Goal: Navigation & Orientation: Find specific page/section

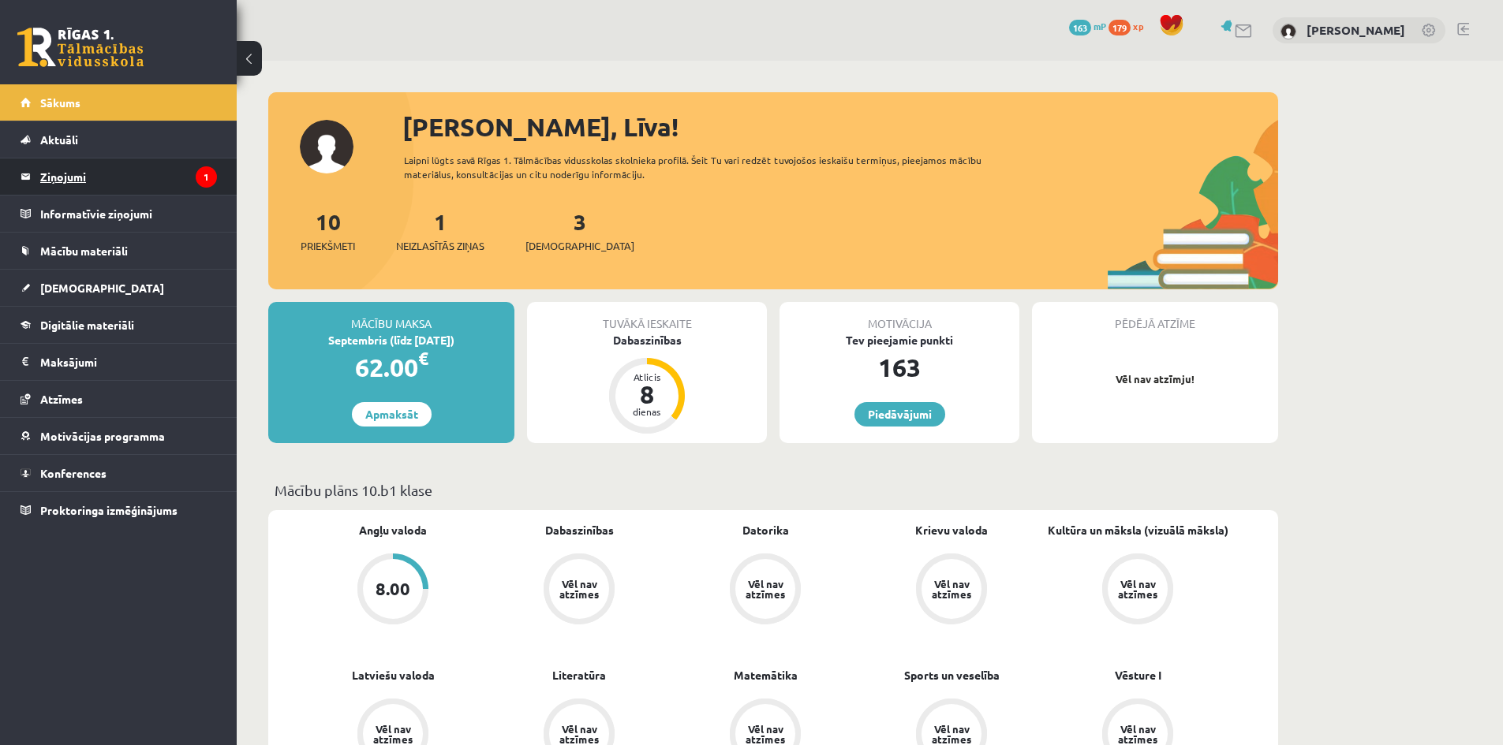
click at [113, 174] on legend "Ziņojumi 1" at bounding box center [128, 177] width 177 height 36
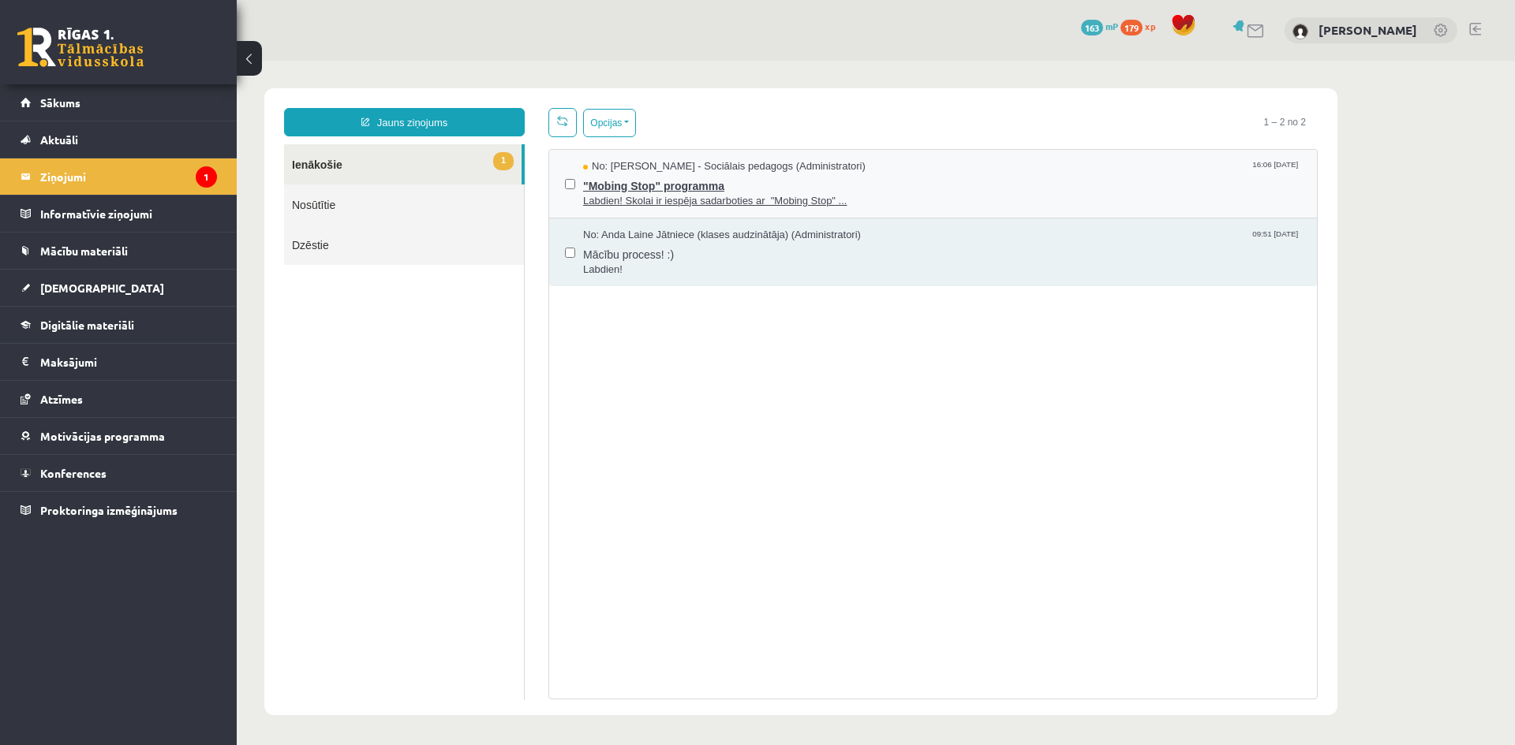
click at [802, 200] on span "Labdien! Skolai ir iespēja sadarboties ar "Mobing Stop" ..." at bounding box center [942, 201] width 718 height 15
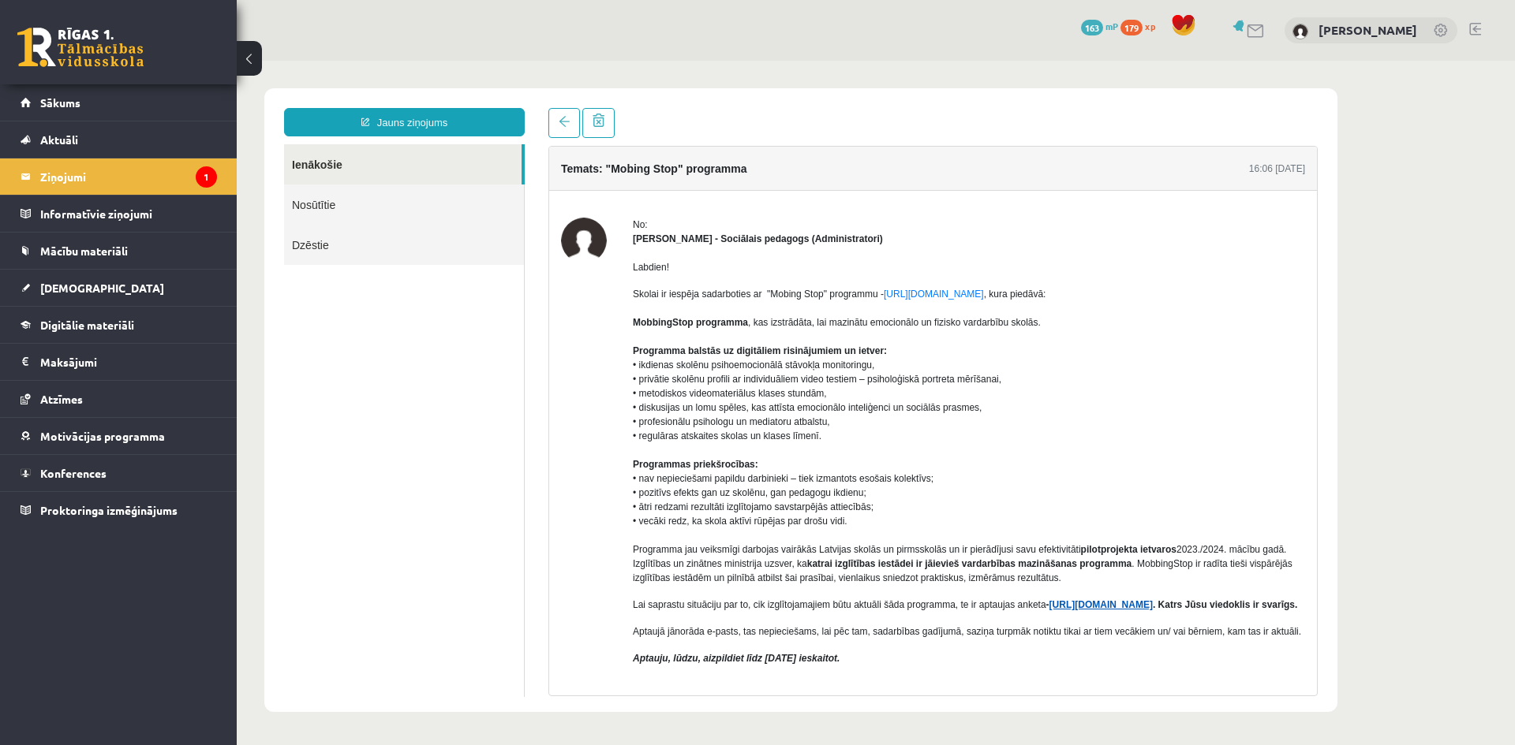
click at [1074, 608] on link "https://forms.gle/7MhE2q1y46F54uuf6" at bounding box center [1100, 605] width 103 height 11
click at [574, 130] on link at bounding box center [564, 123] width 32 height 30
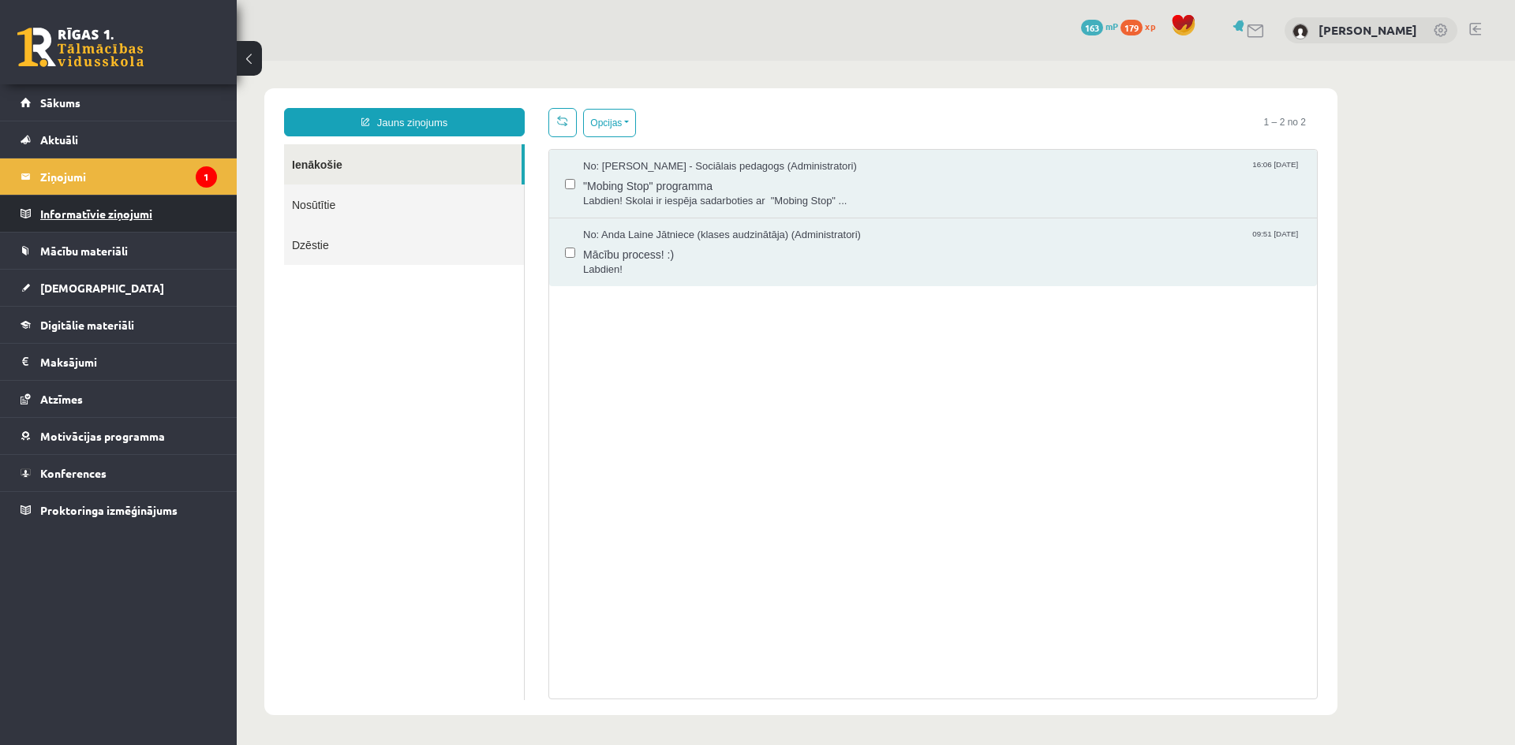
click at [144, 220] on legend "Informatīvie ziņojumi 0" at bounding box center [128, 214] width 177 height 36
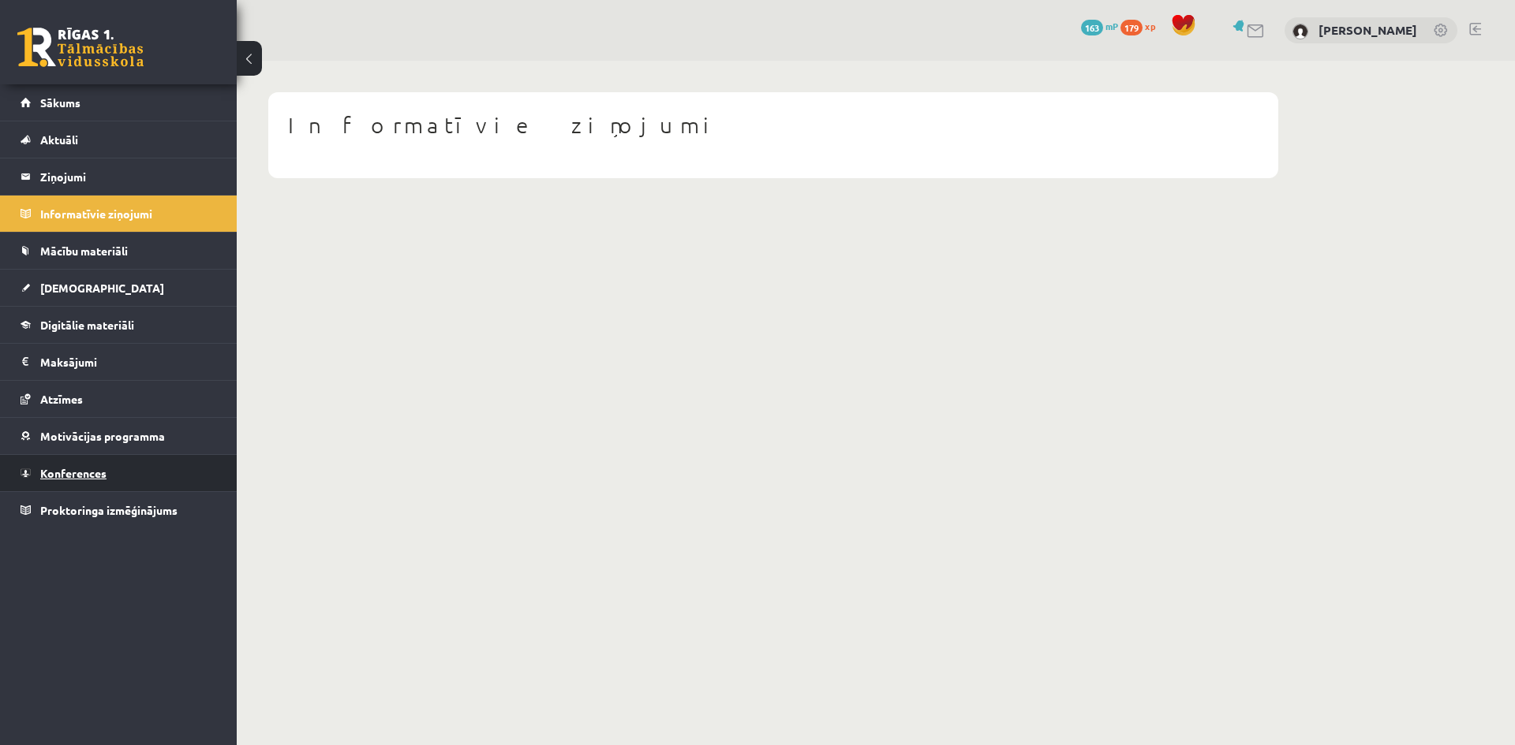
click at [104, 474] on span "Konferences" at bounding box center [73, 473] width 66 height 14
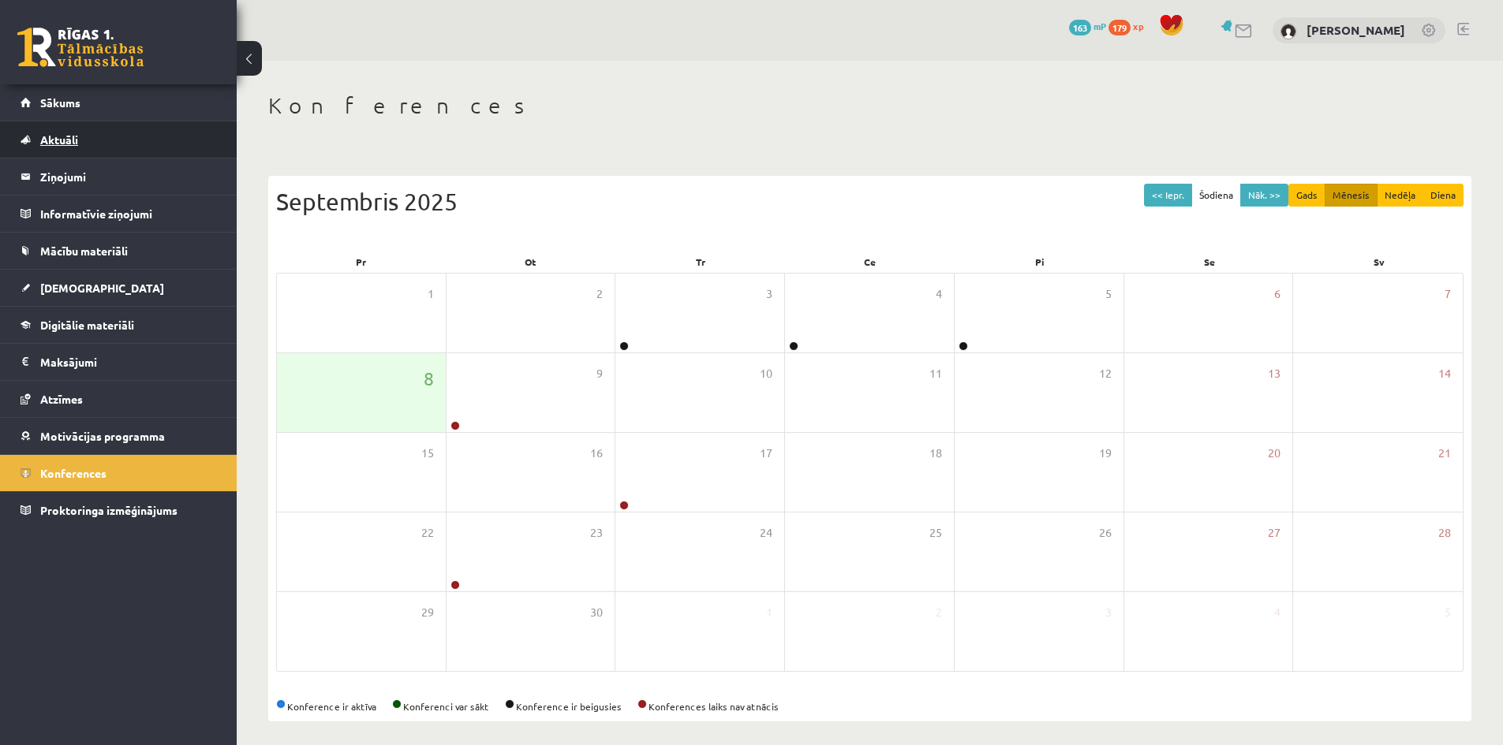
click at [92, 138] on link "Aktuāli" at bounding box center [119, 139] width 196 height 36
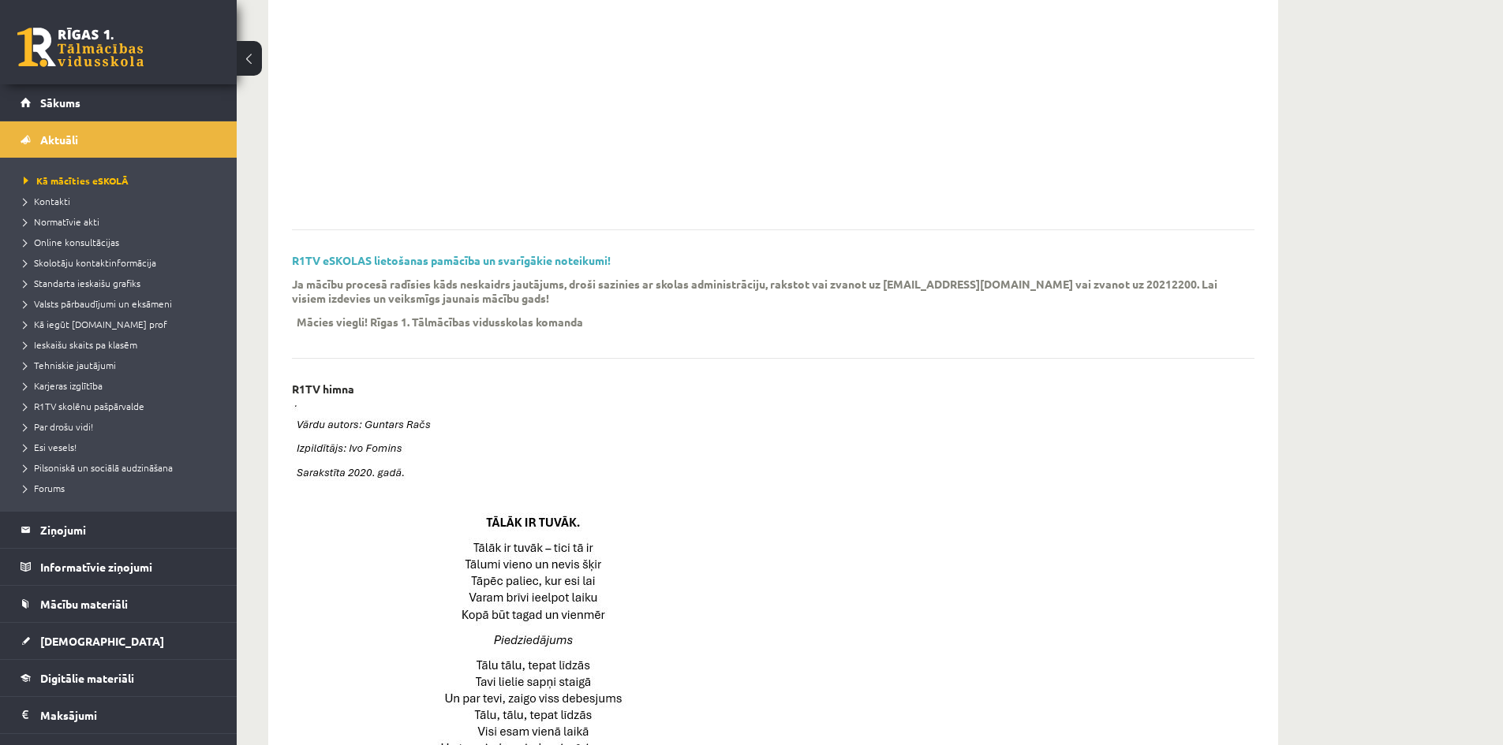
scroll to position [316, 0]
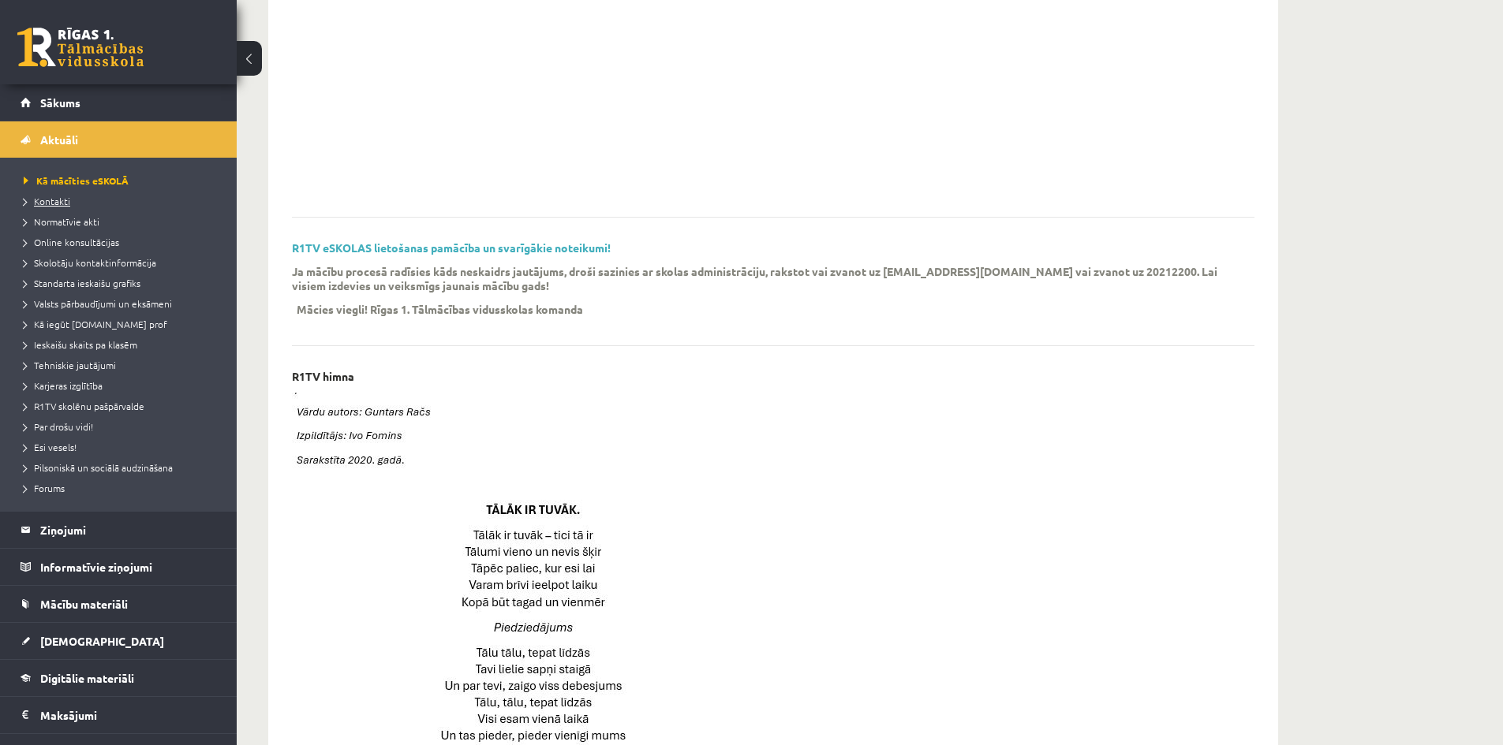
click at [48, 206] on link "Kontakti" at bounding box center [122, 201] width 197 height 14
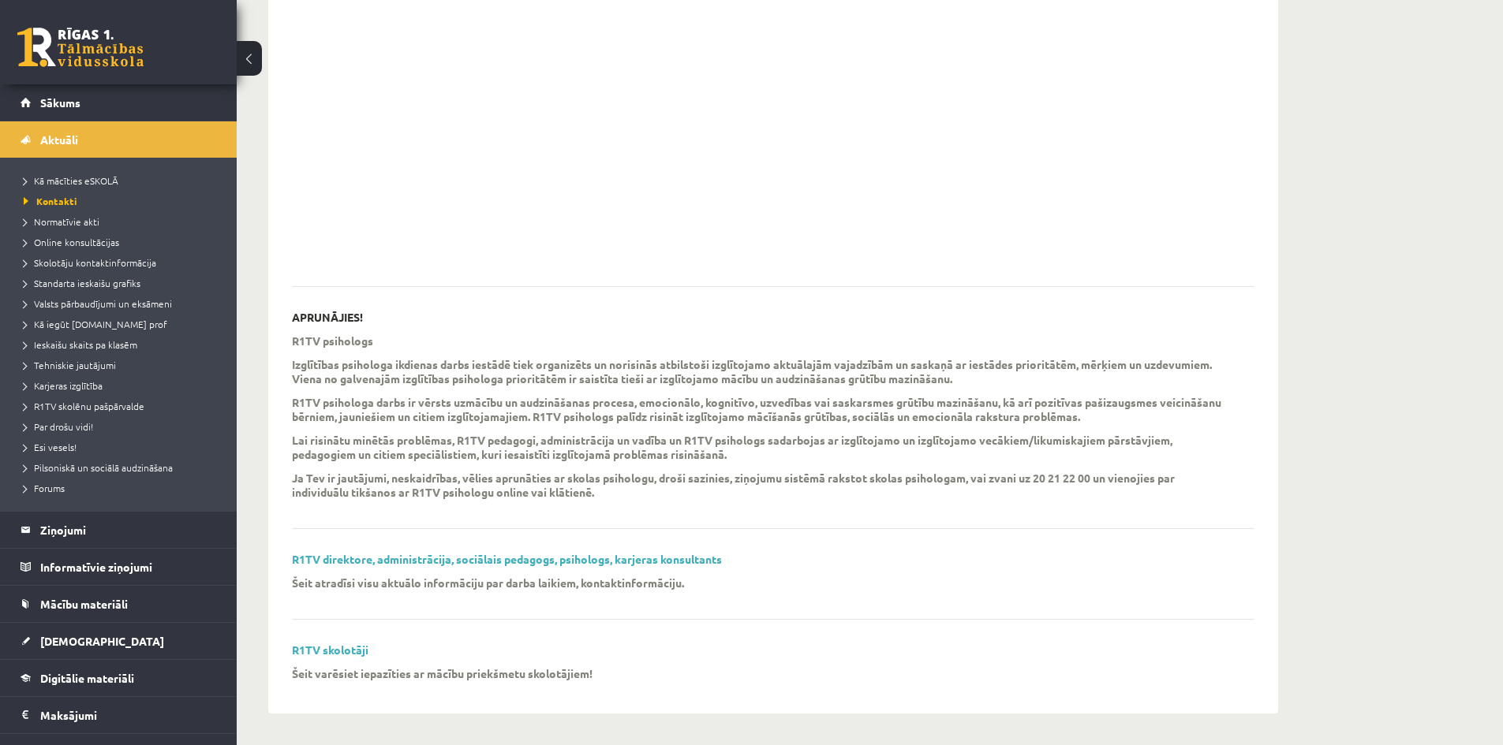
scroll to position [168, 0]
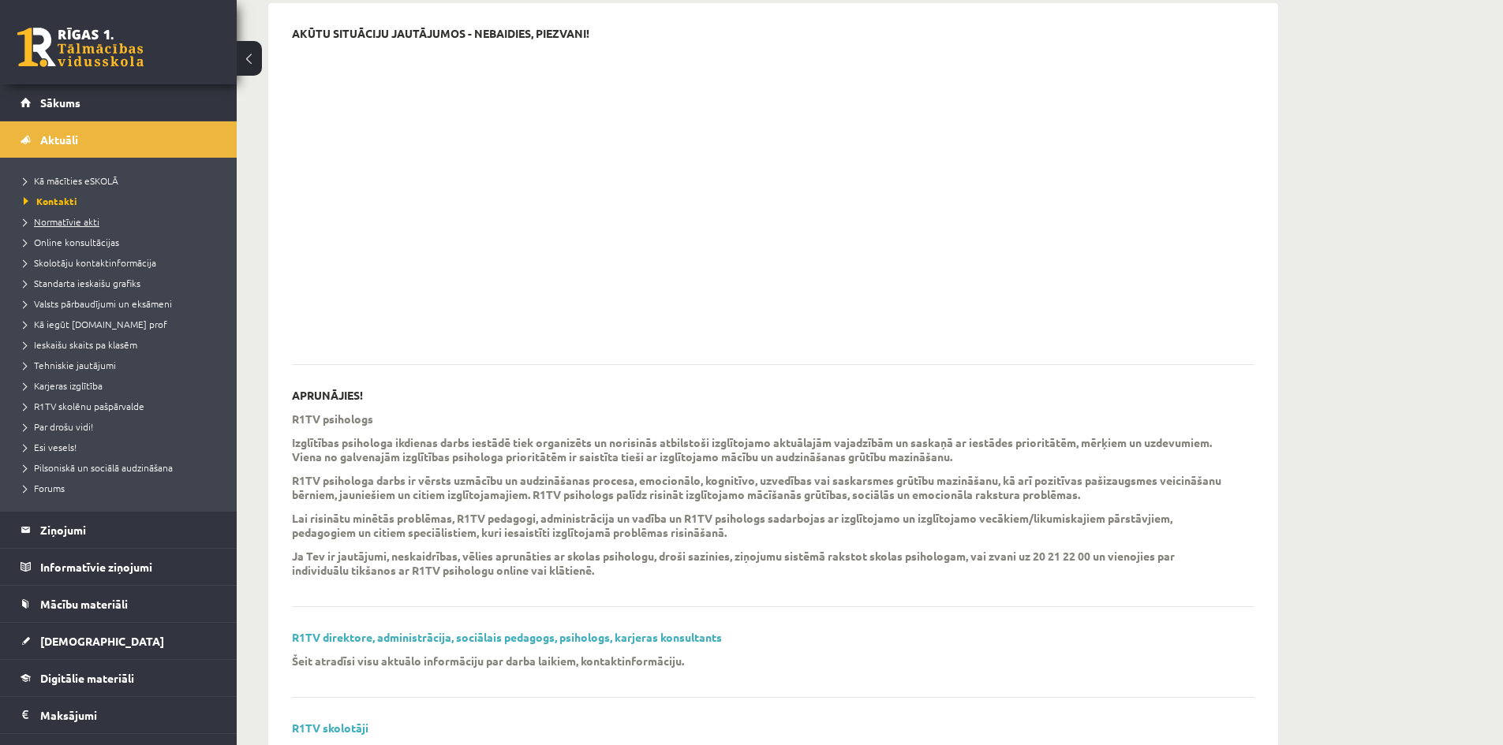
click at [66, 217] on span "Normatīvie akti" at bounding box center [62, 221] width 76 height 13
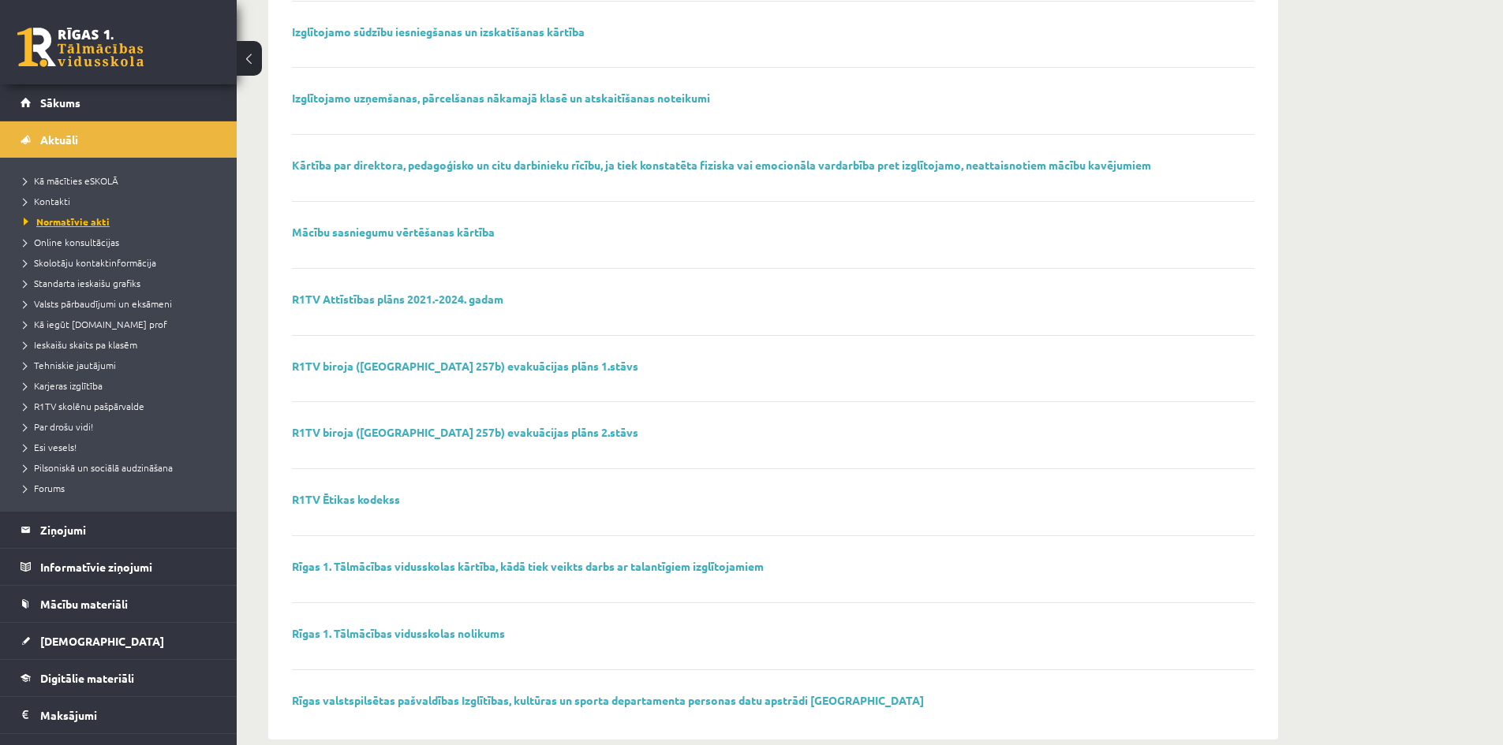
scroll to position [865, 0]
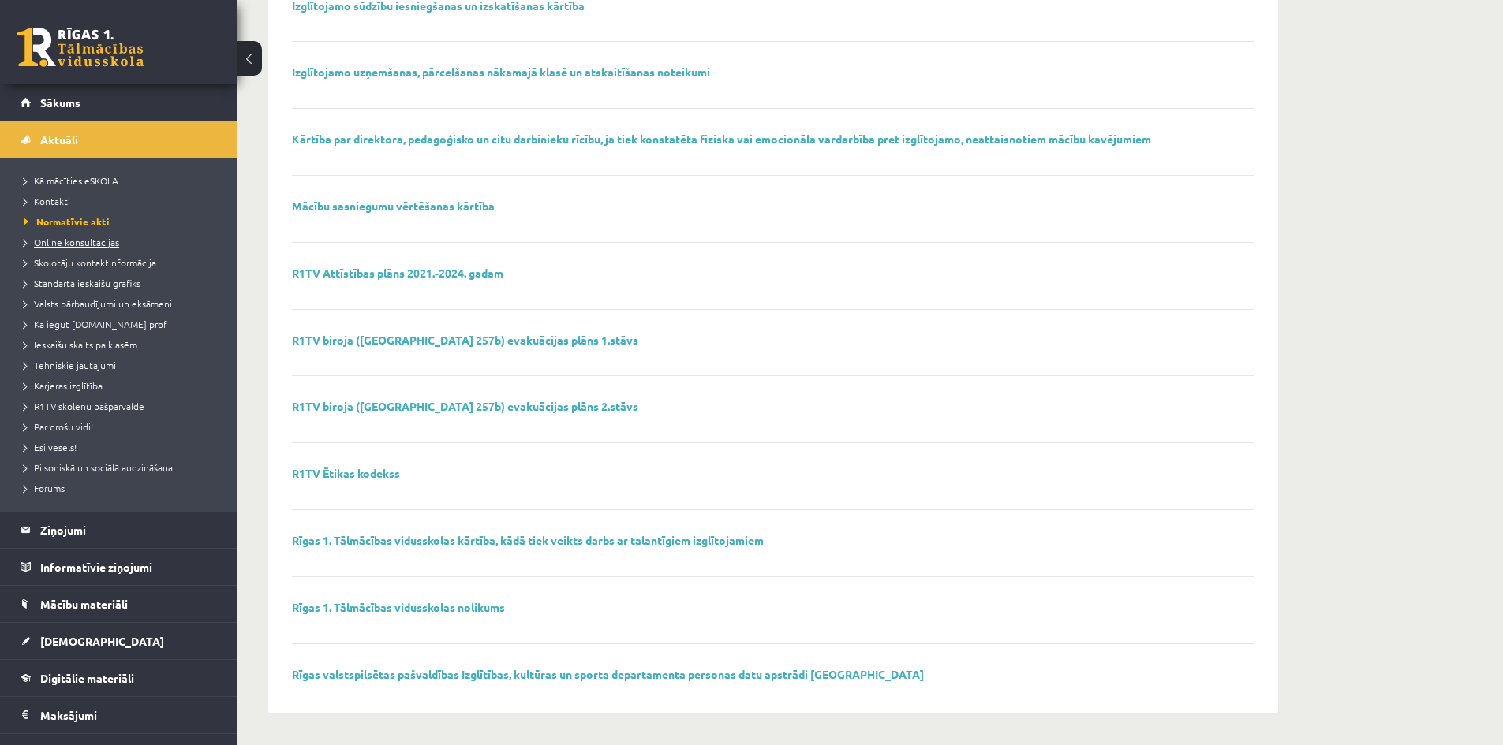
click at [80, 244] on span "Online konsultācijas" at bounding box center [71, 242] width 95 height 13
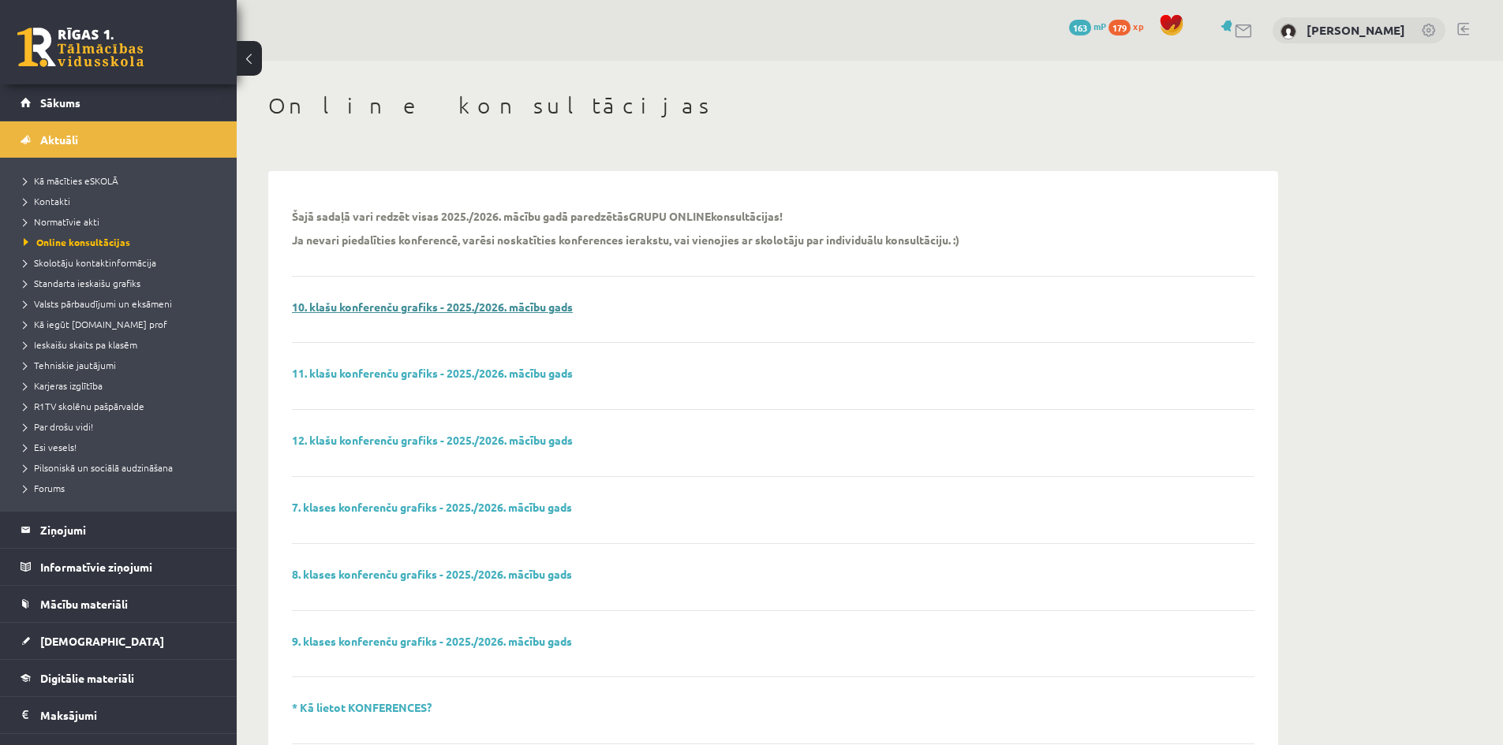
click at [536, 304] on link "10. klašu konferenču grafiks - 2025./2026. mācību gads" at bounding box center [432, 307] width 281 height 14
click at [1254, 35] on link at bounding box center [1244, 30] width 19 height 13
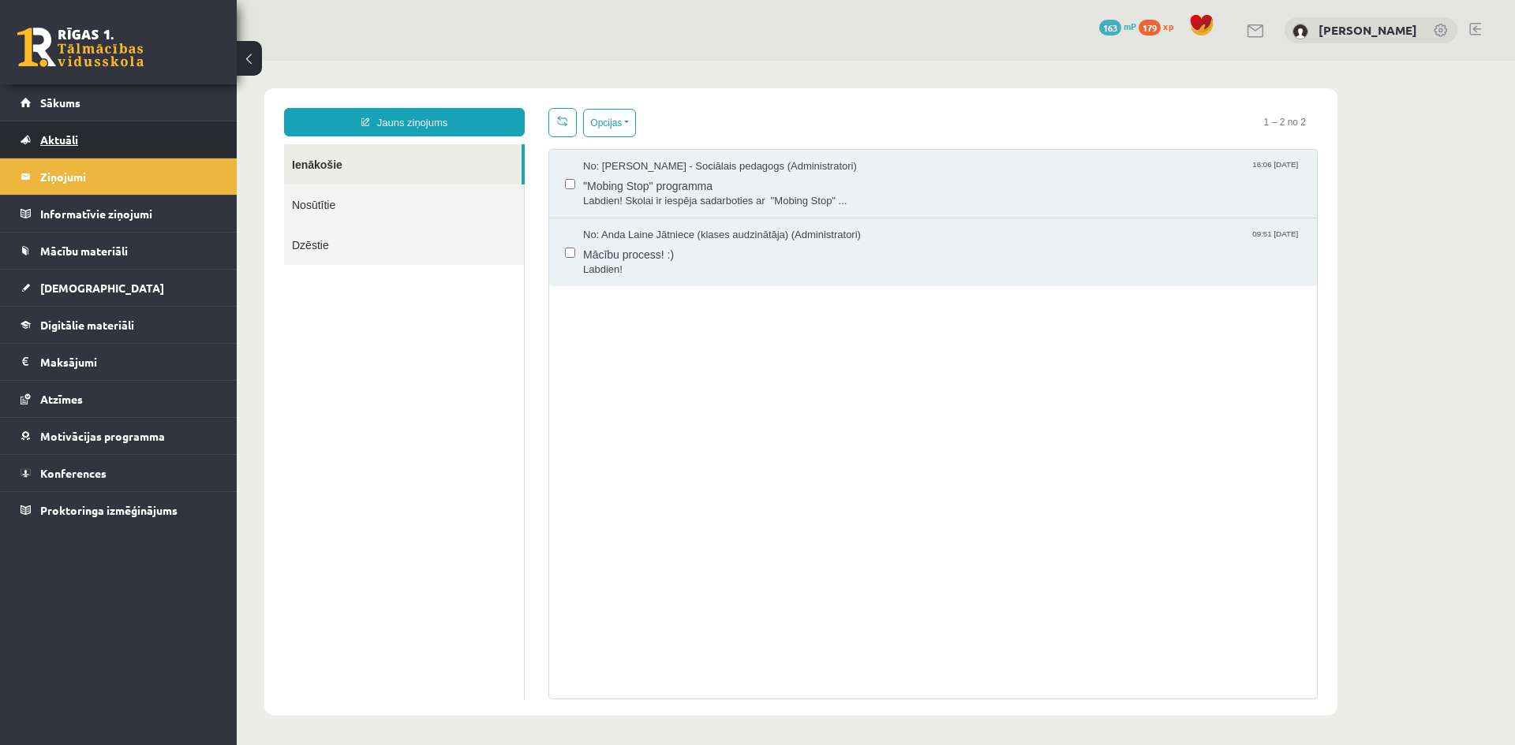
click at [64, 141] on span "Aktuāli" at bounding box center [59, 140] width 38 height 14
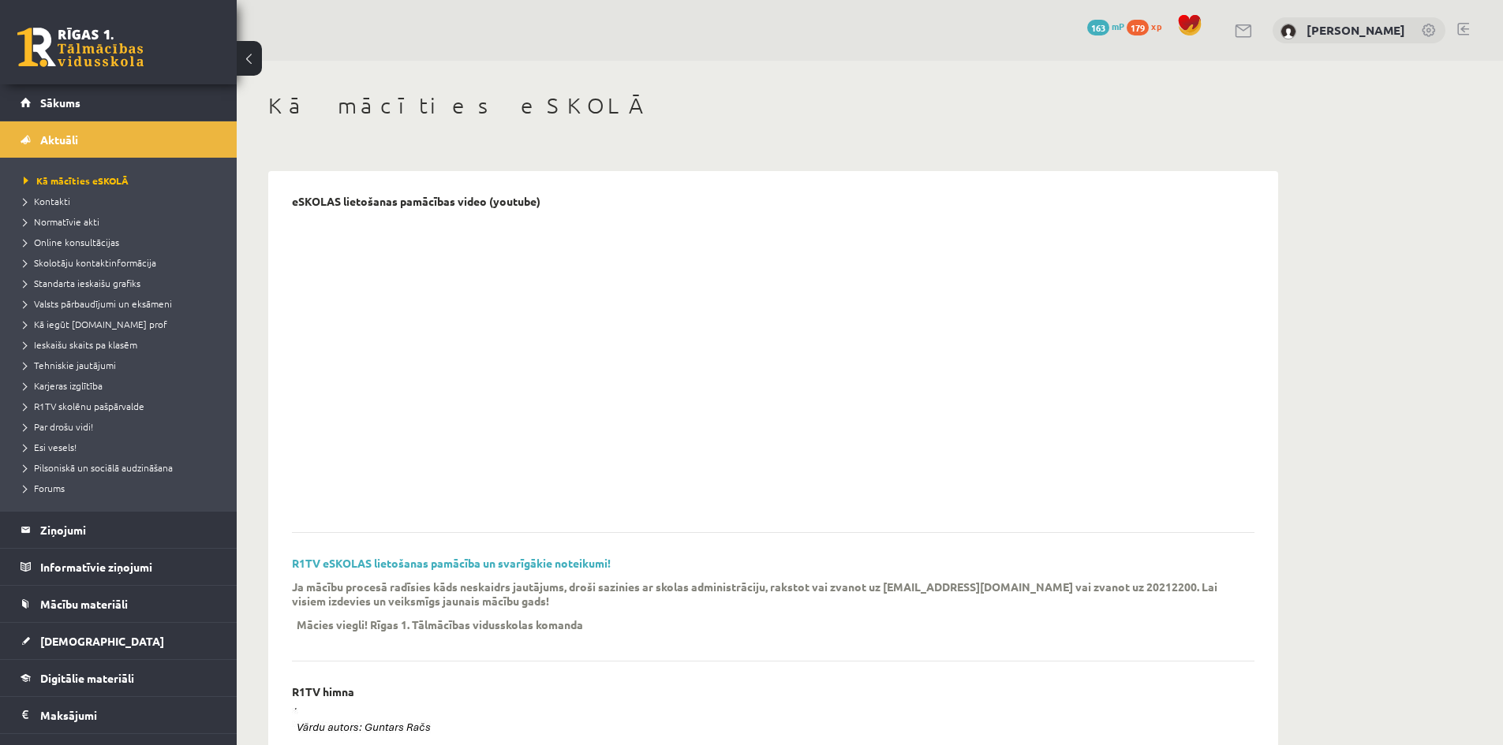
scroll to position [79, 0]
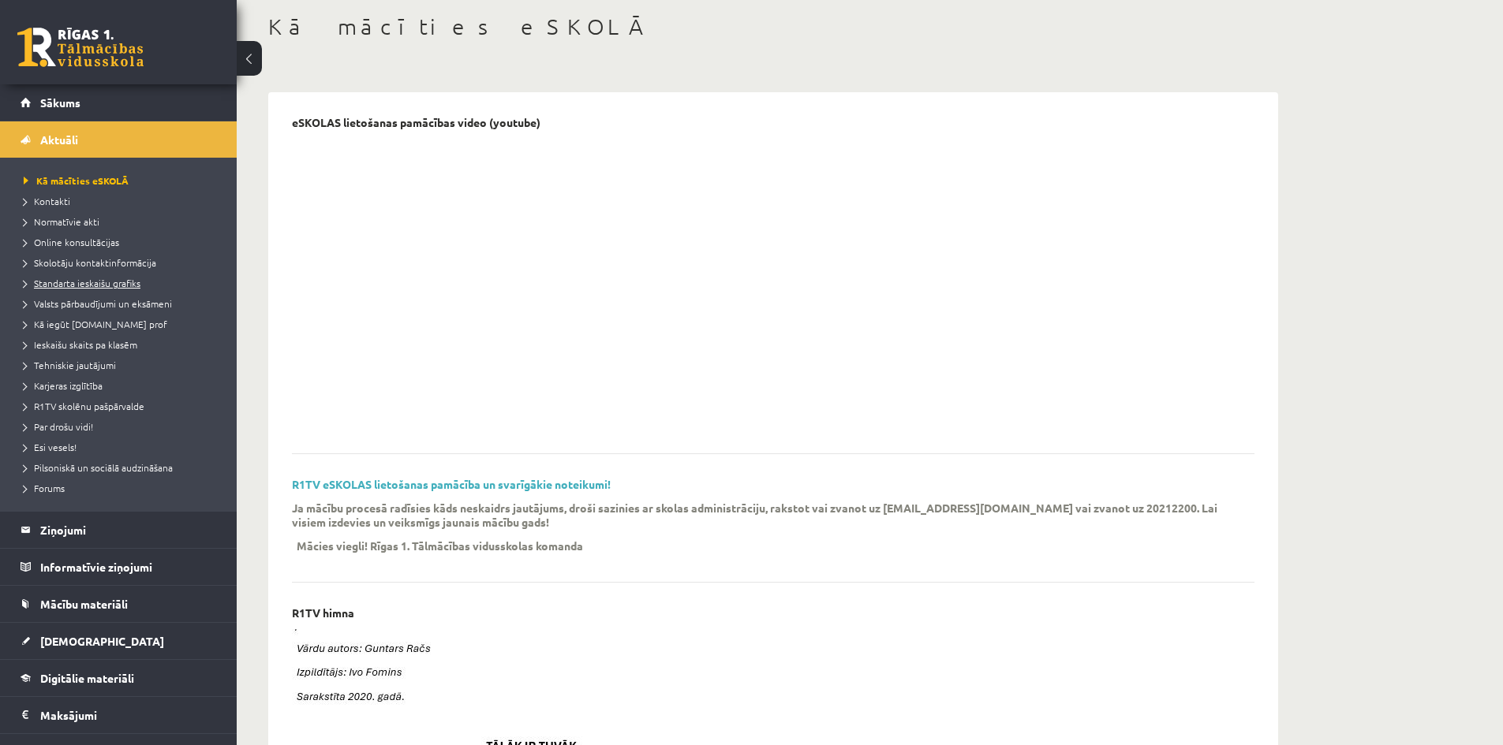
click at [91, 289] on link "Standarta ieskaišu grafiks" at bounding box center [122, 283] width 197 height 14
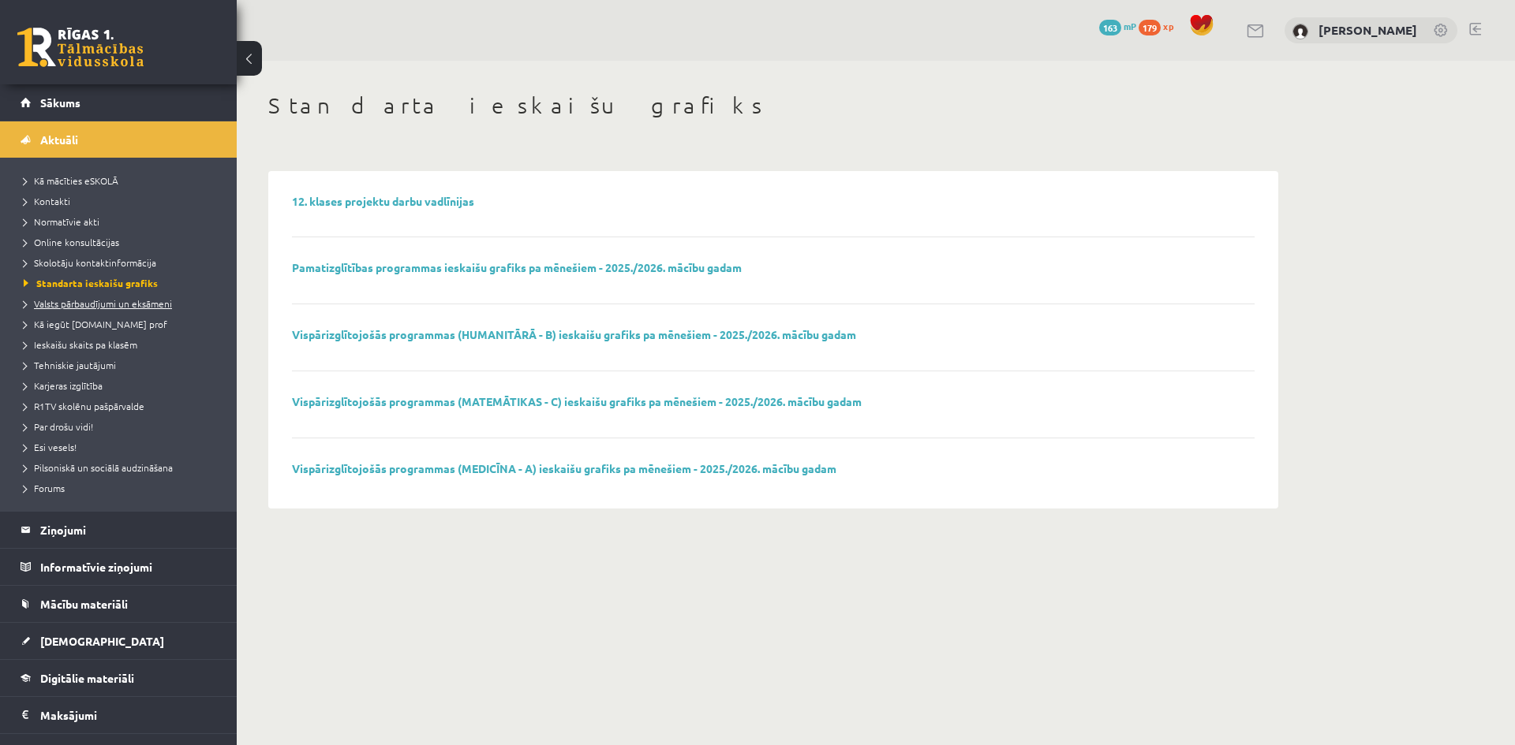
click at [96, 308] on span "Valsts pārbaudījumi un eksāmeni" at bounding box center [98, 303] width 148 height 13
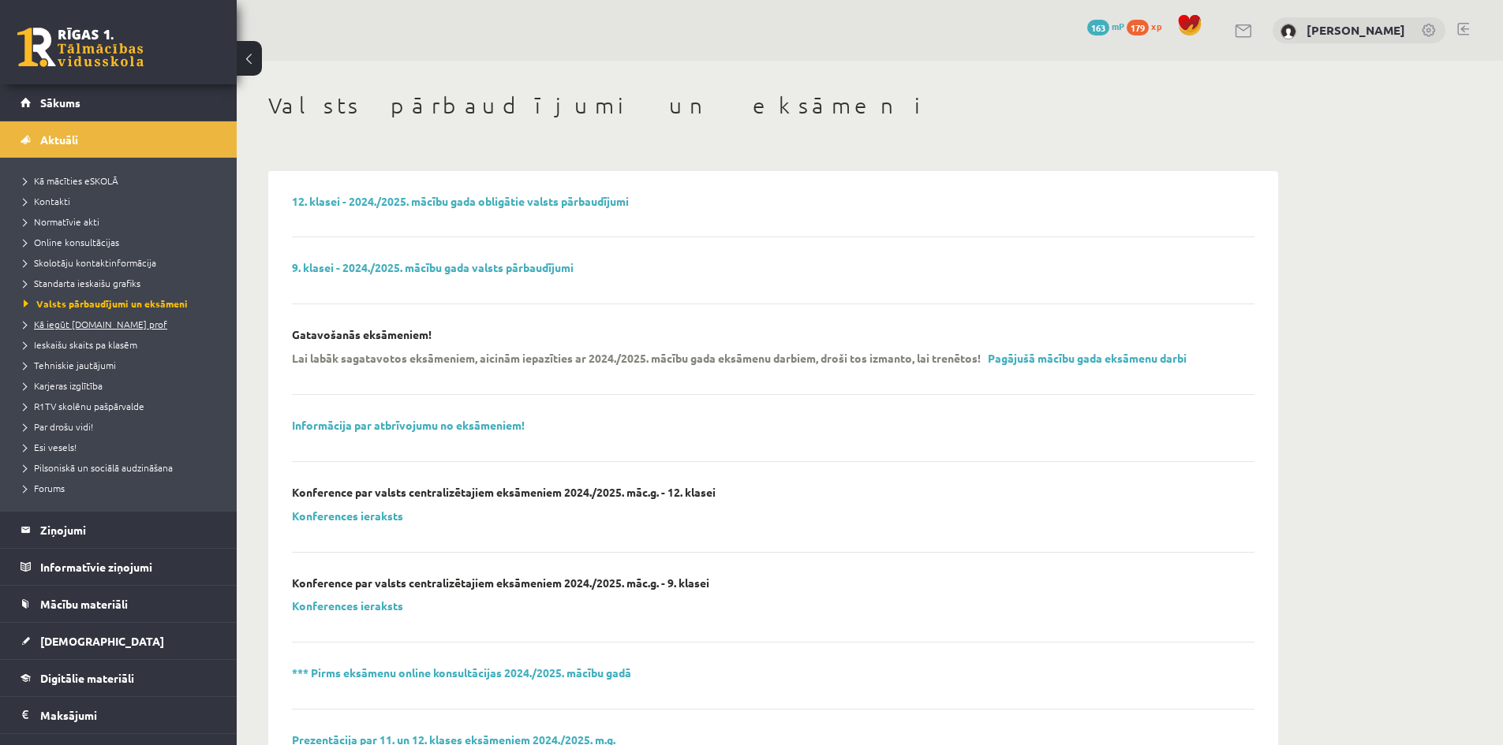
click at [97, 329] on link "Kā iegūt [DOMAIN_NAME] prof" at bounding box center [122, 324] width 197 height 14
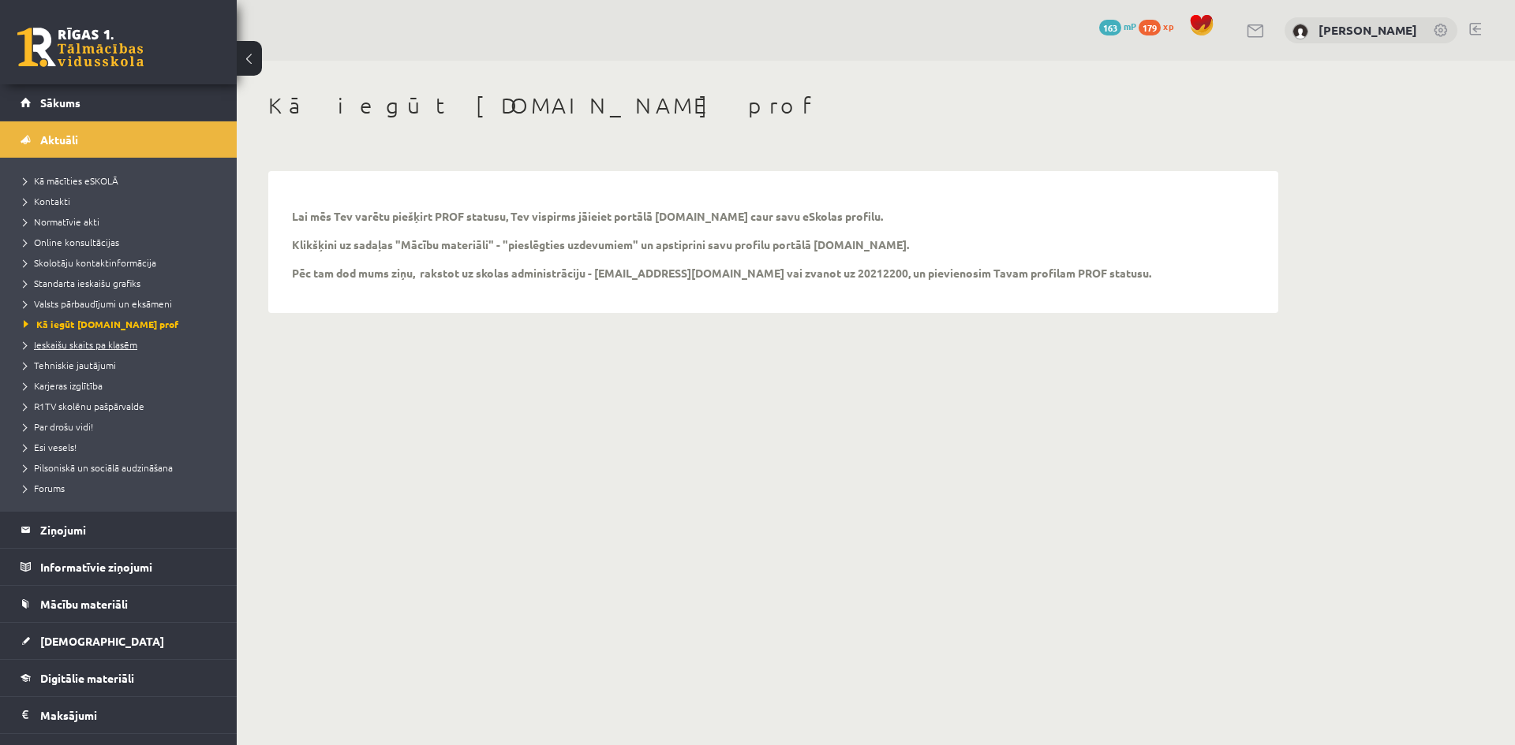
click at [111, 346] on span "Ieskaišu skaits pa klasēm" at bounding box center [81, 344] width 114 height 13
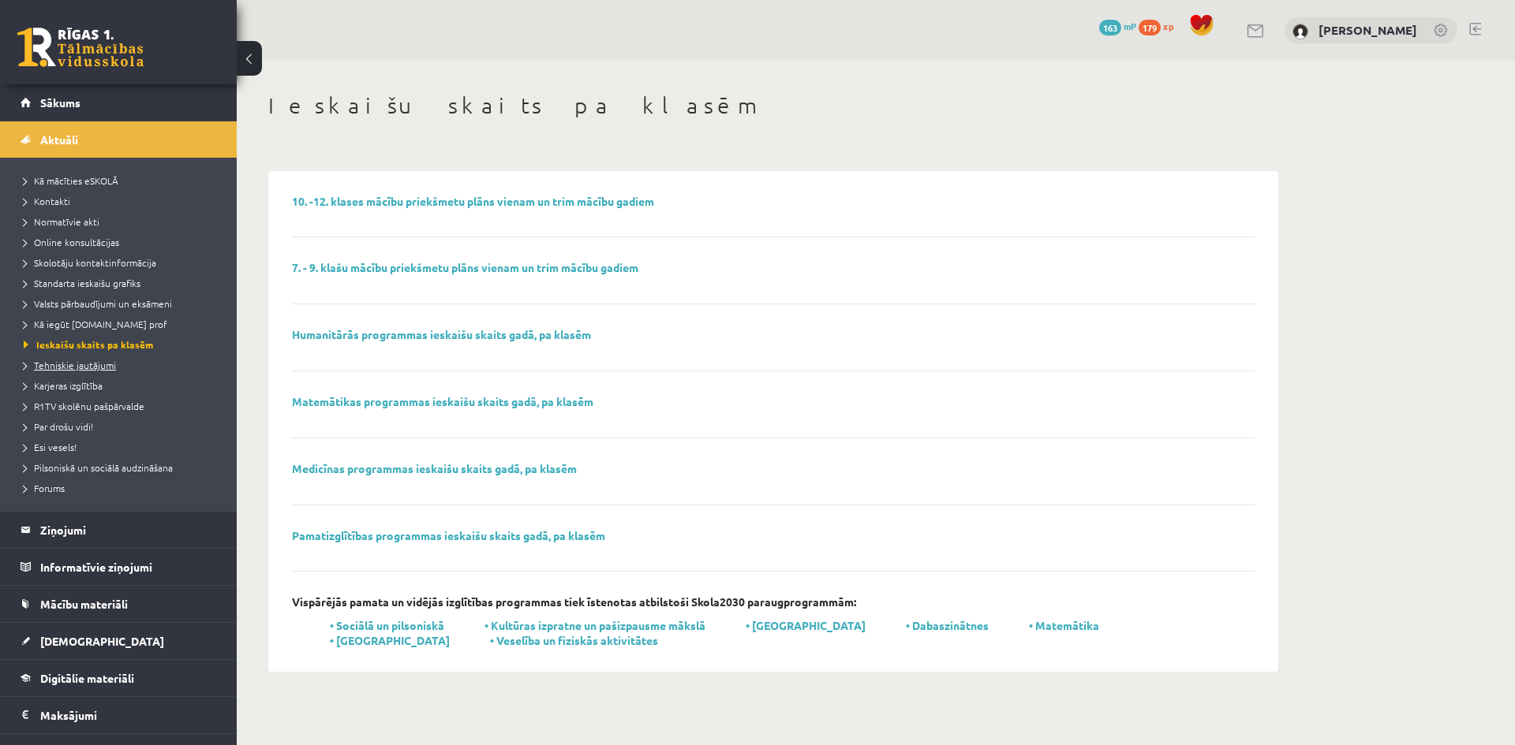
click at [90, 369] on span "Tehniskie jautājumi" at bounding box center [70, 365] width 92 height 13
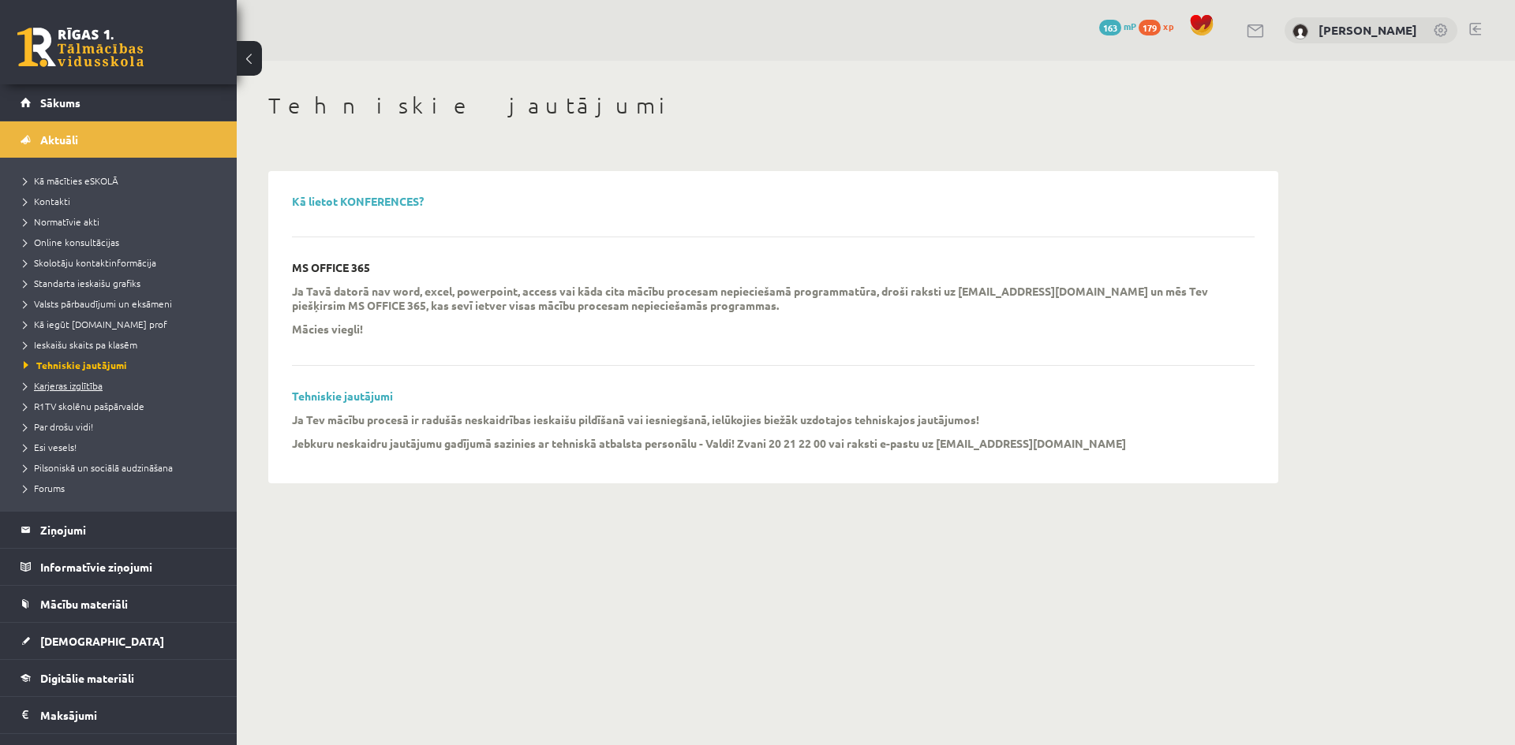
click at [65, 388] on span "Karjeras izglītība" at bounding box center [63, 385] width 79 height 13
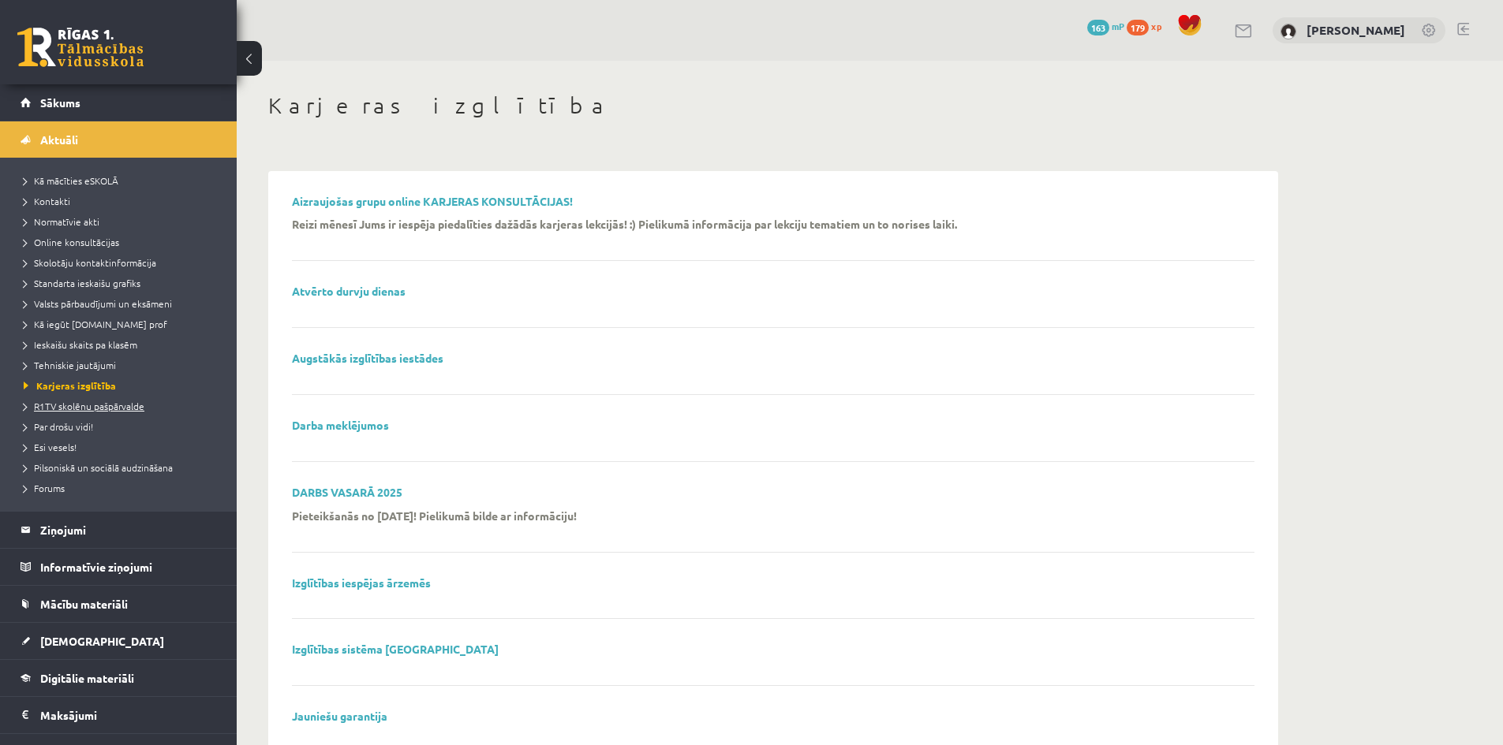
click at [76, 409] on span "R1TV skolēnu pašpārvalde" at bounding box center [84, 406] width 121 height 13
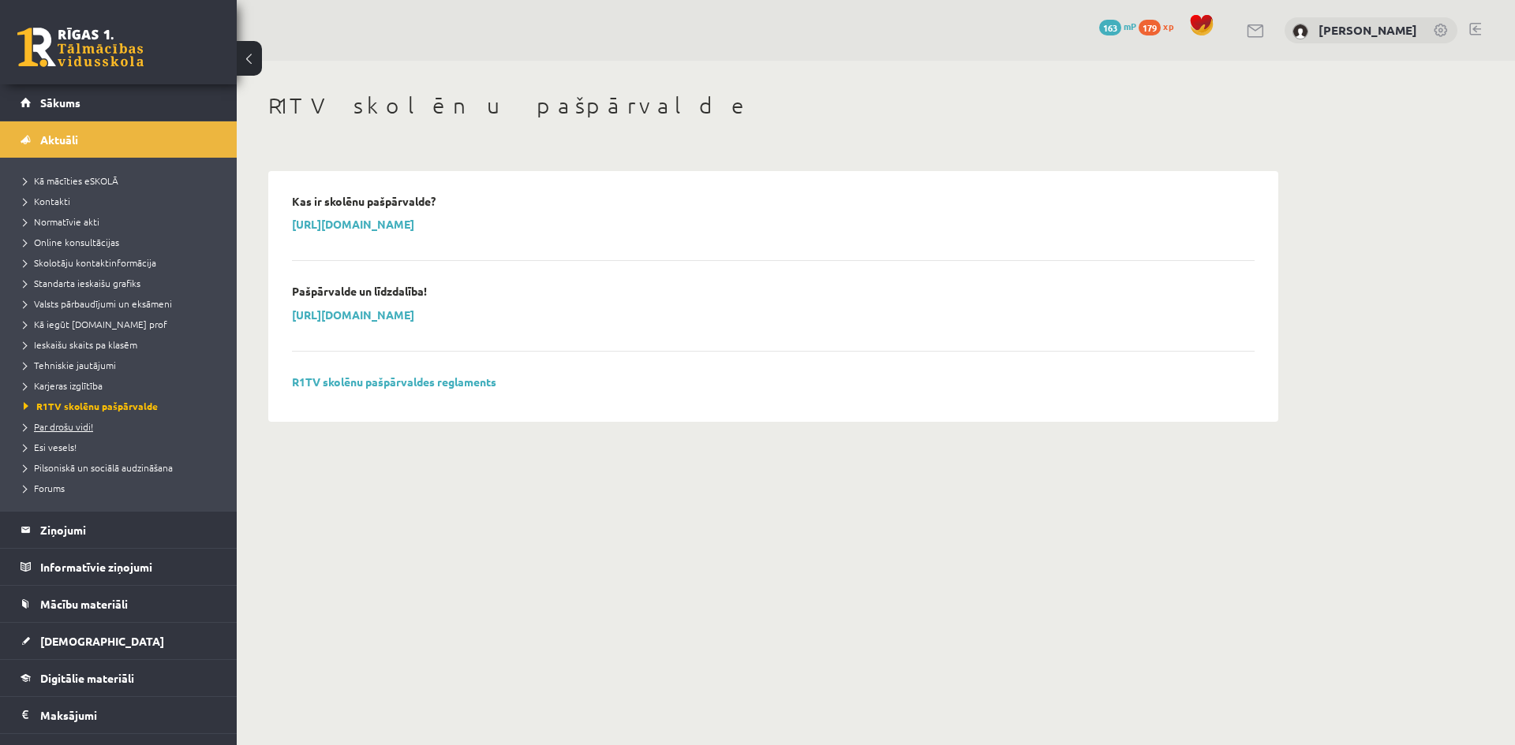
click at [79, 424] on span "Par drošu vidi!" at bounding box center [58, 426] width 69 height 13
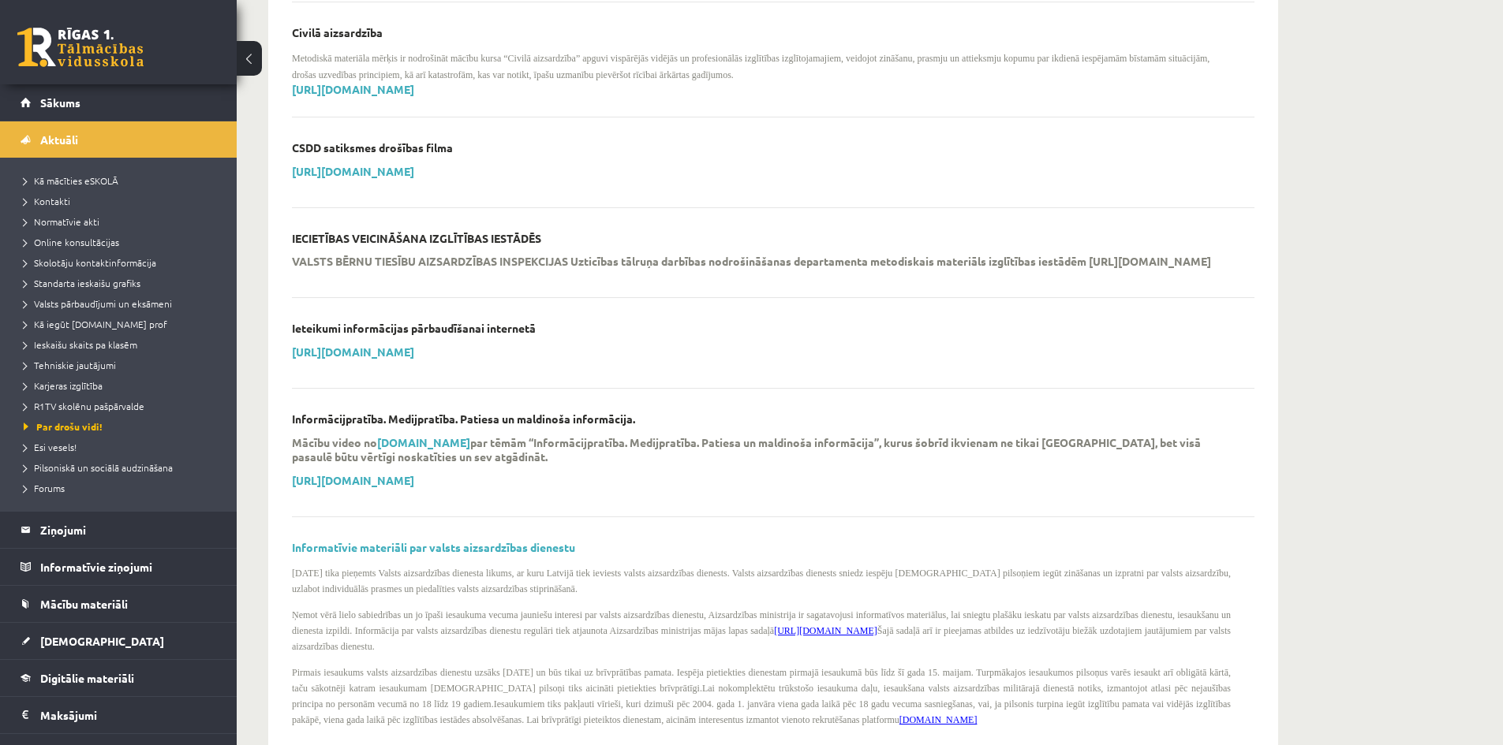
scroll to position [473, 0]
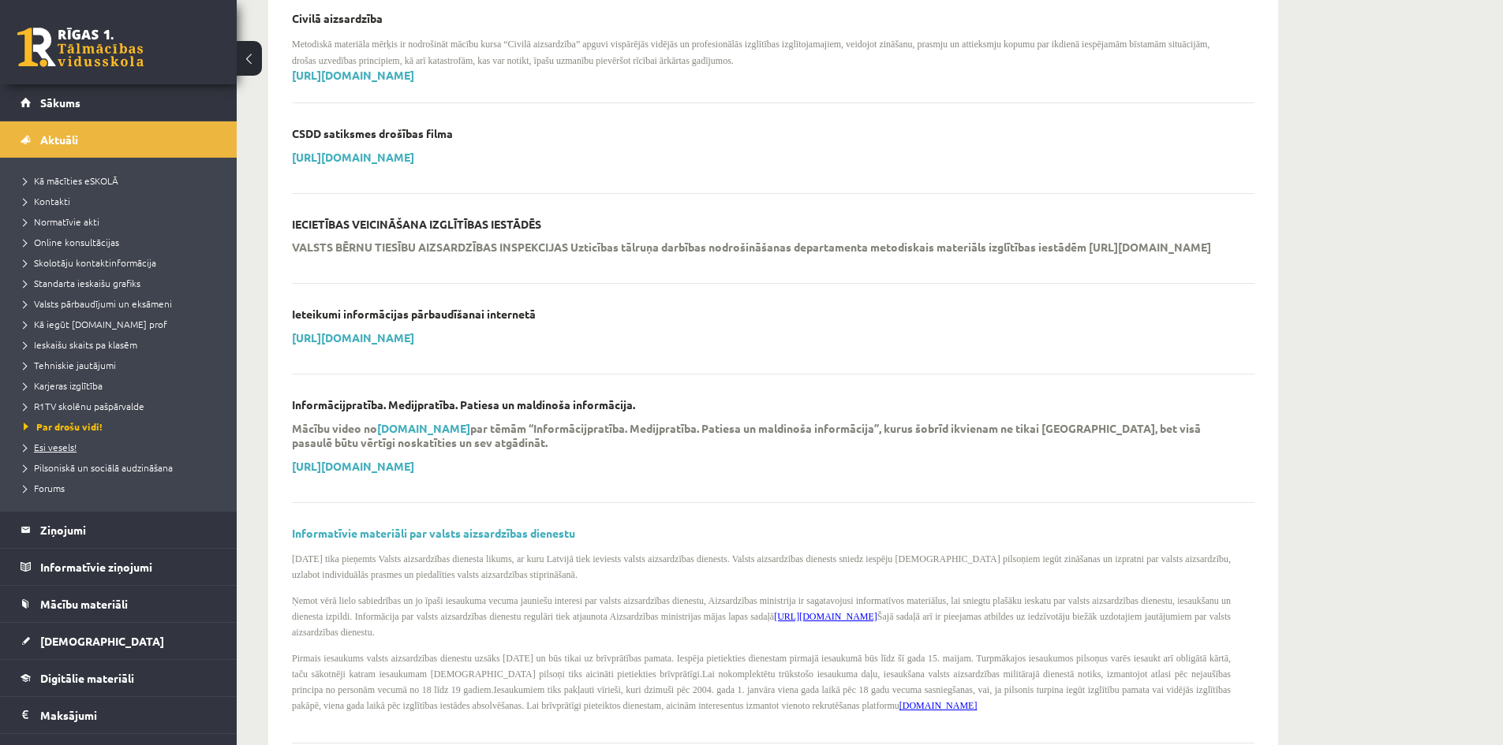
click at [58, 443] on span "Esi vesels!" at bounding box center [50, 447] width 53 height 13
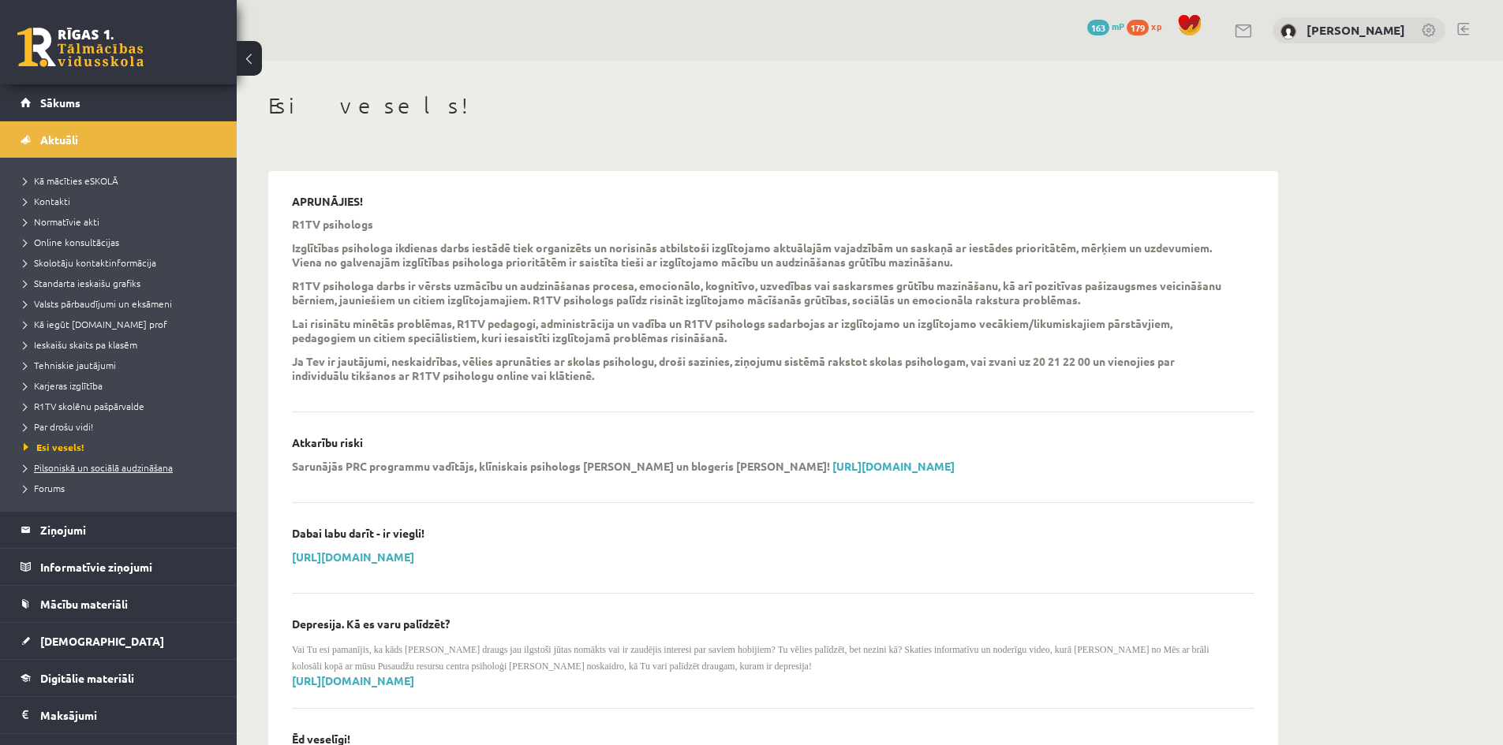
click at [47, 469] on span "Pilsoniskā un sociālā audzināšana" at bounding box center [98, 467] width 149 height 13
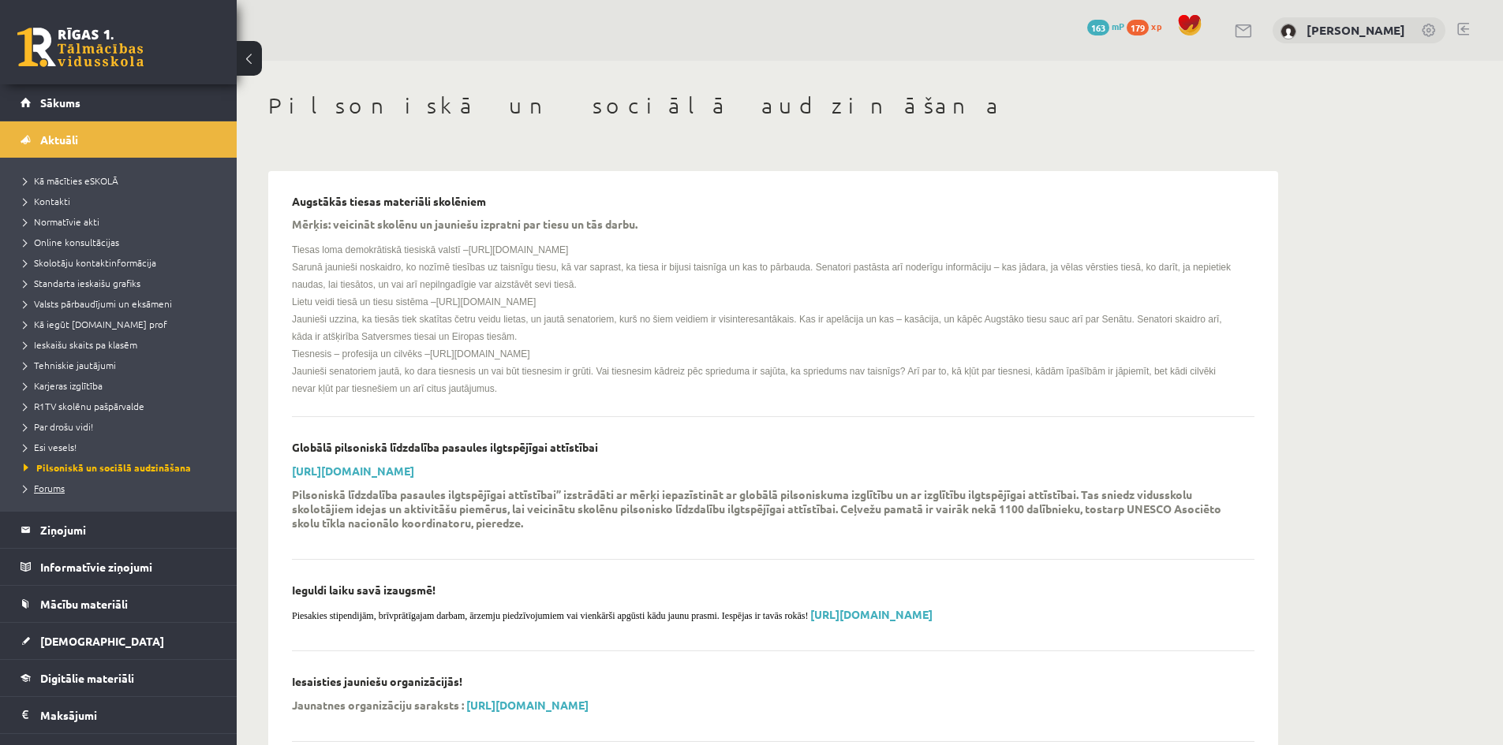
click at [44, 490] on span "Forums" at bounding box center [44, 488] width 41 height 13
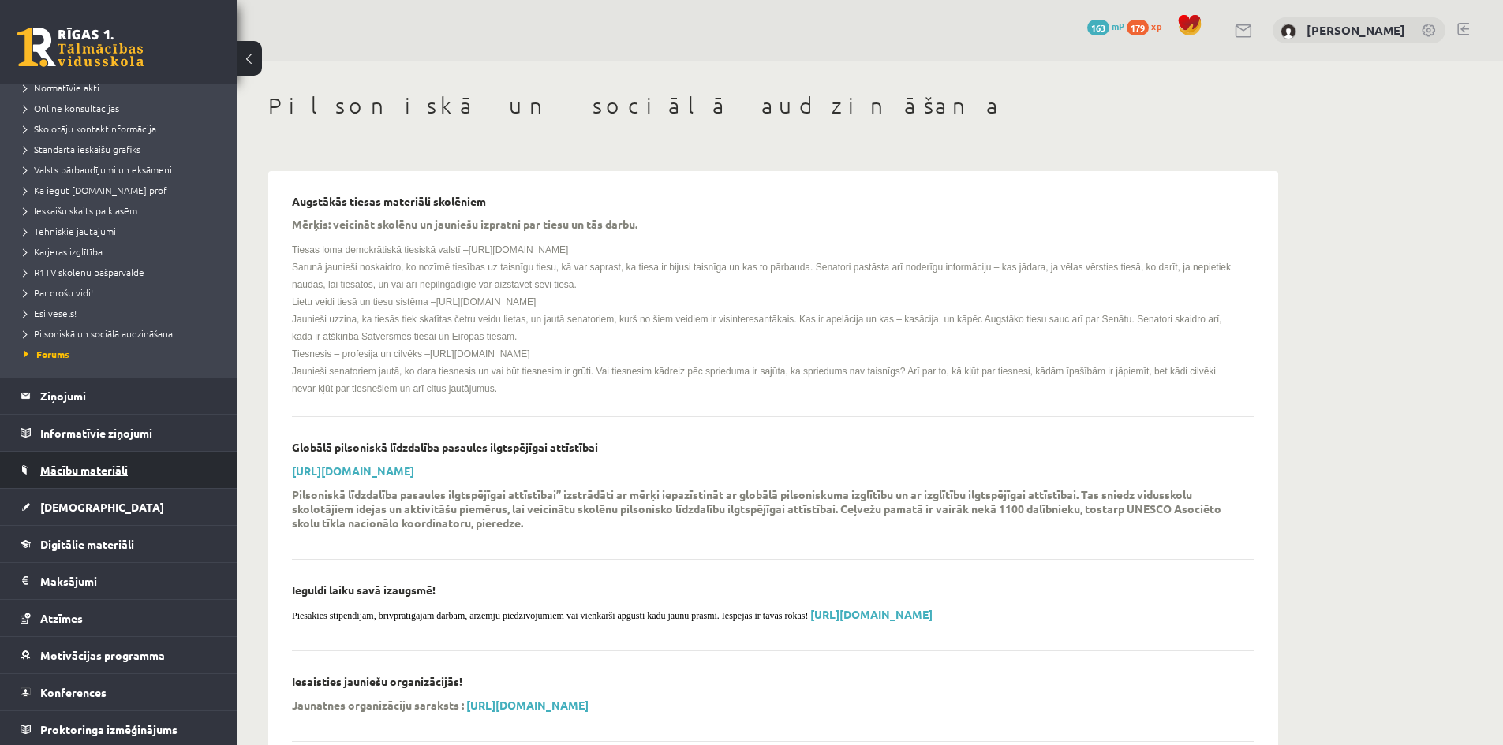
scroll to position [136, 0]
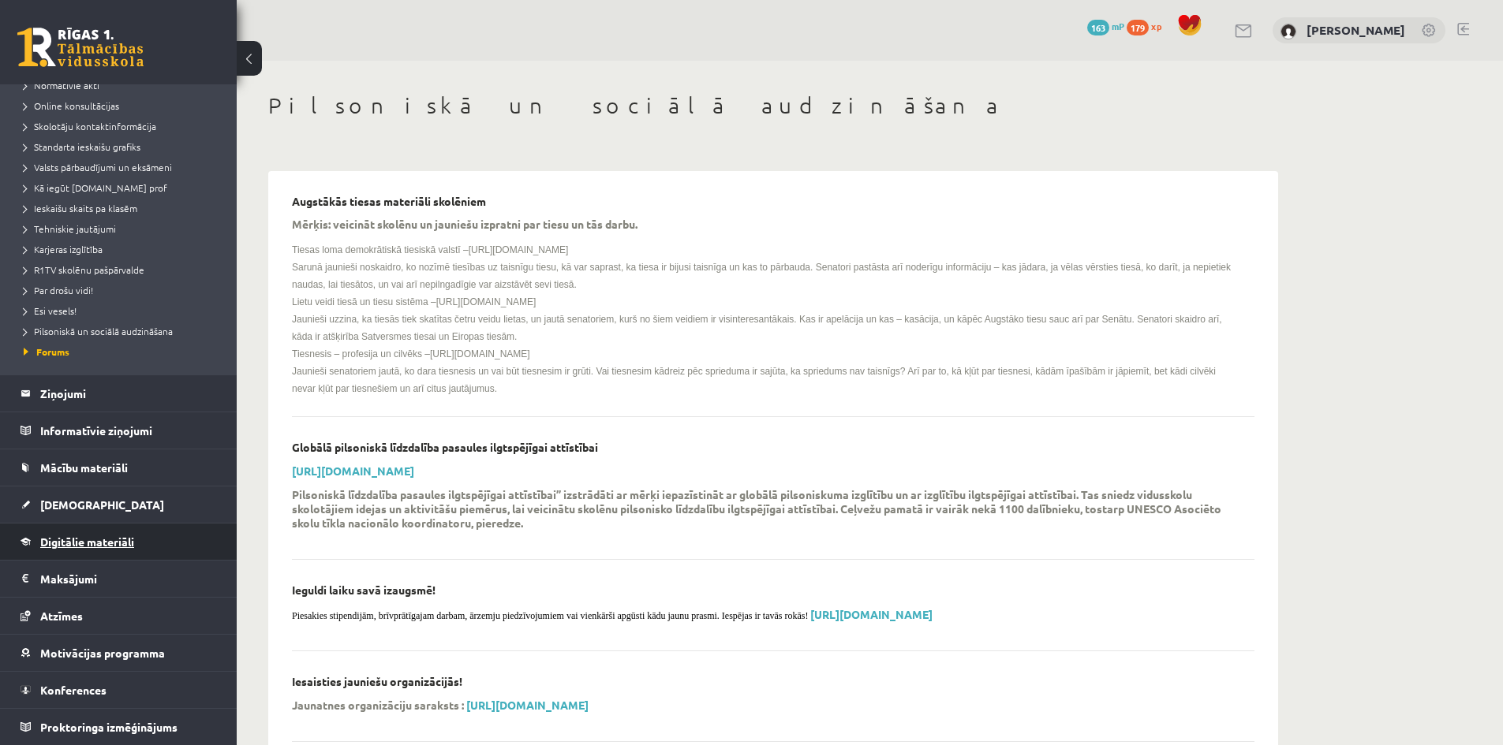
click at [103, 540] on span "Digitālie materiāli" at bounding box center [87, 542] width 94 height 14
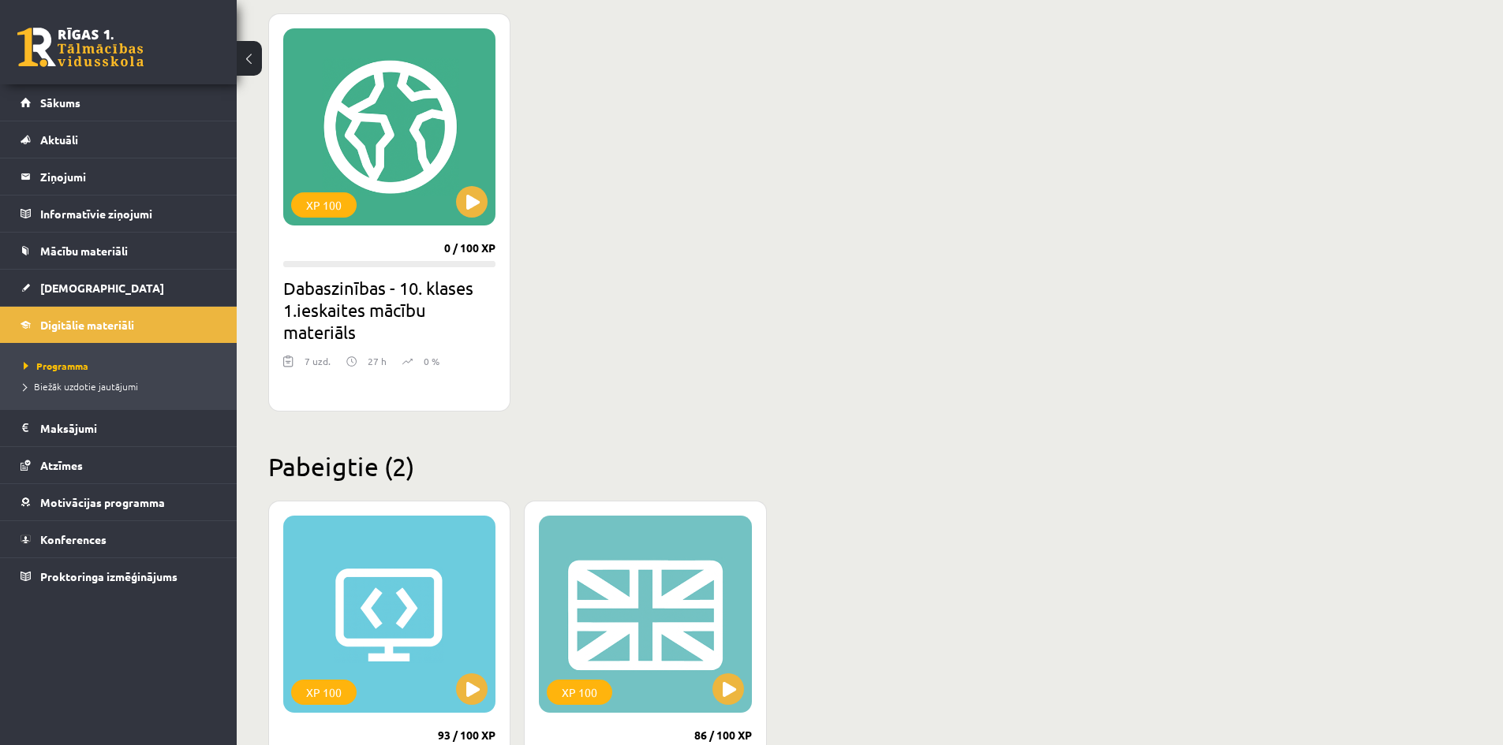
scroll to position [473, 0]
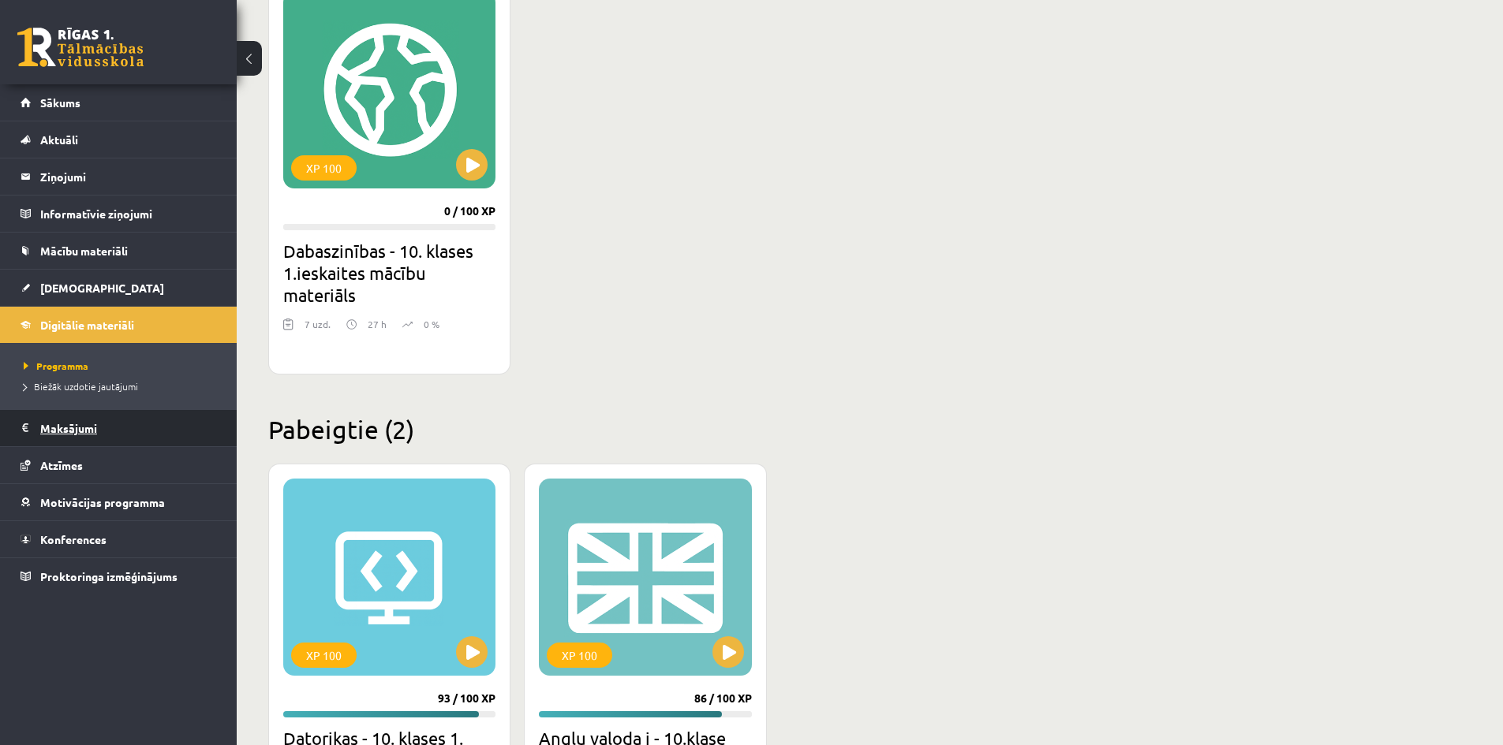
click at [84, 439] on legend "Maksājumi 0" at bounding box center [128, 428] width 177 height 36
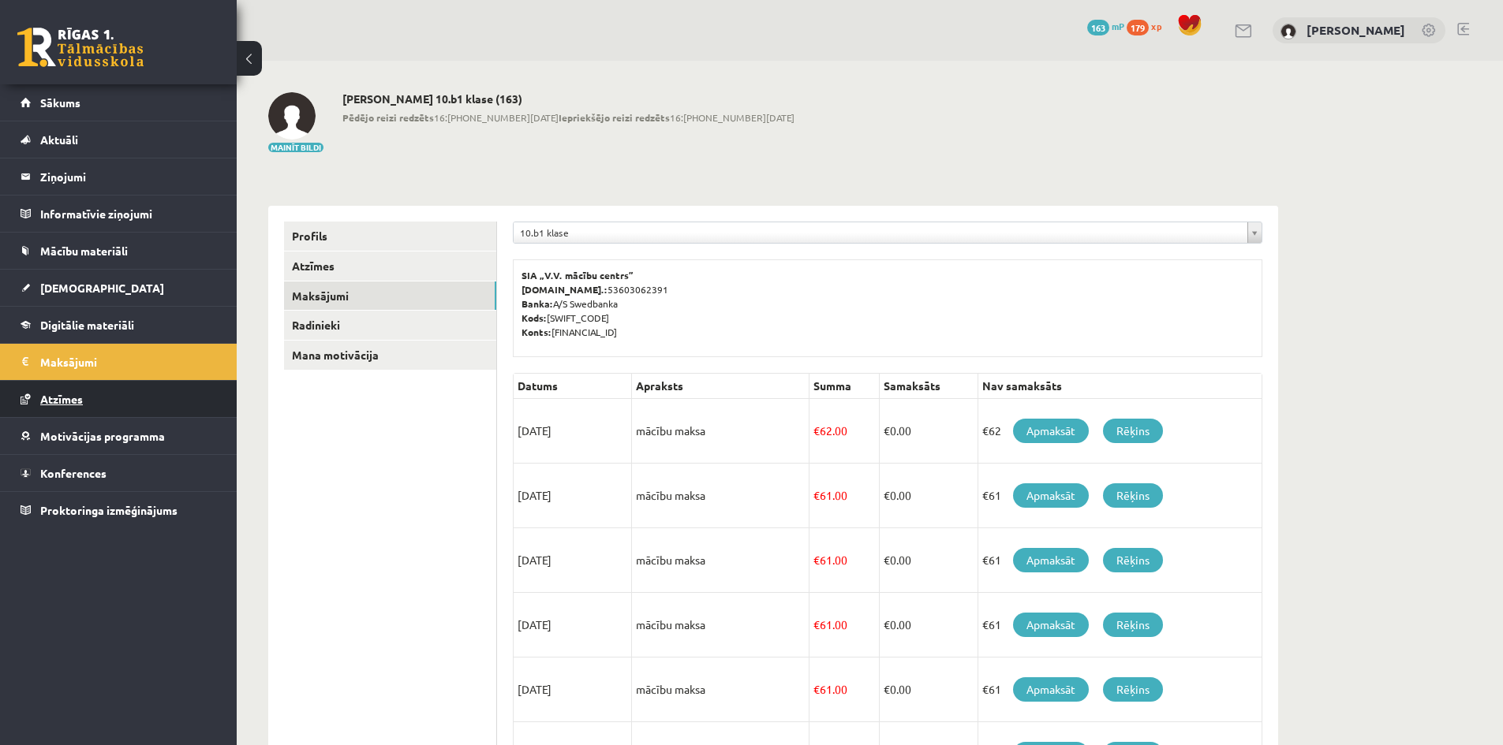
click at [62, 396] on span "Atzīmes" at bounding box center [61, 399] width 43 height 14
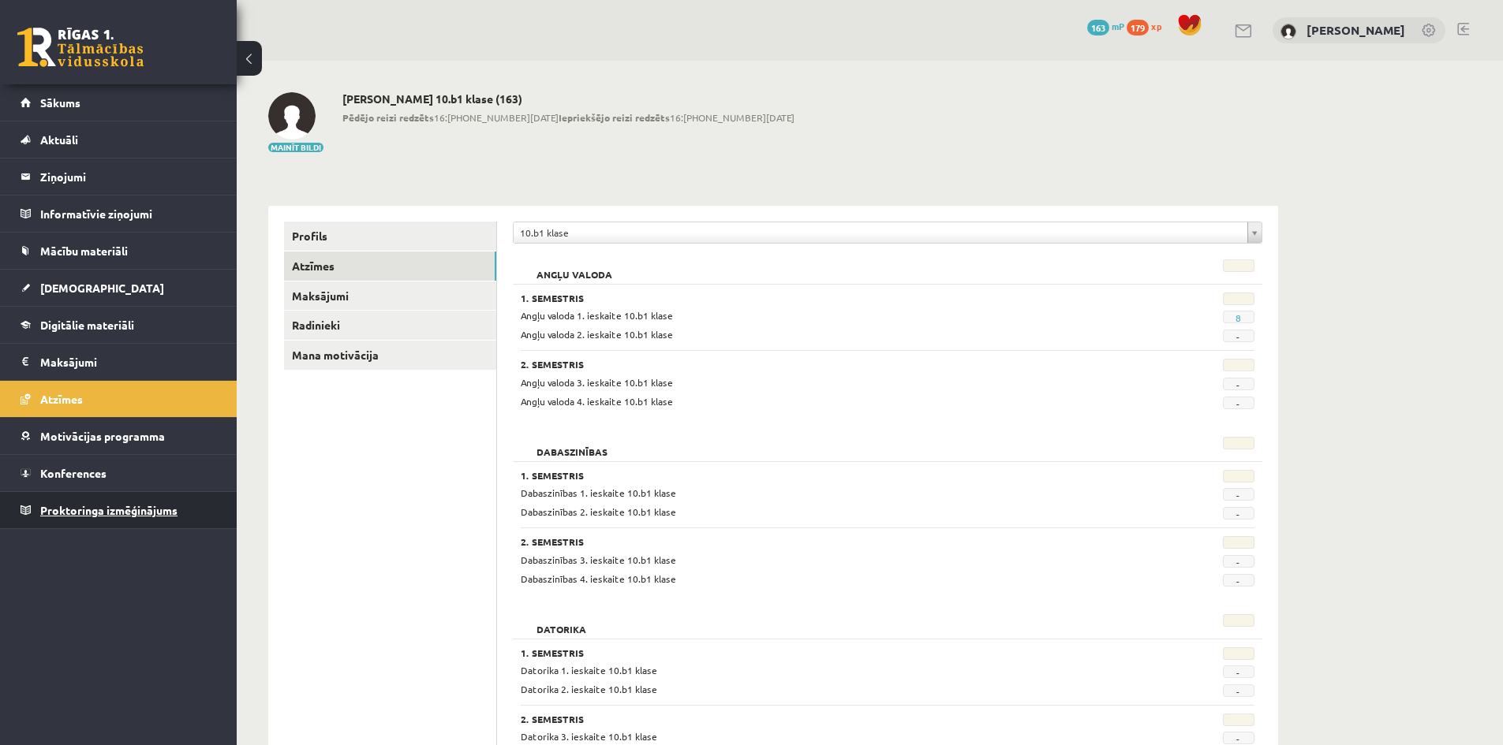
click at [116, 521] on link "Proktoringa izmēģinājums" at bounding box center [119, 510] width 196 height 36
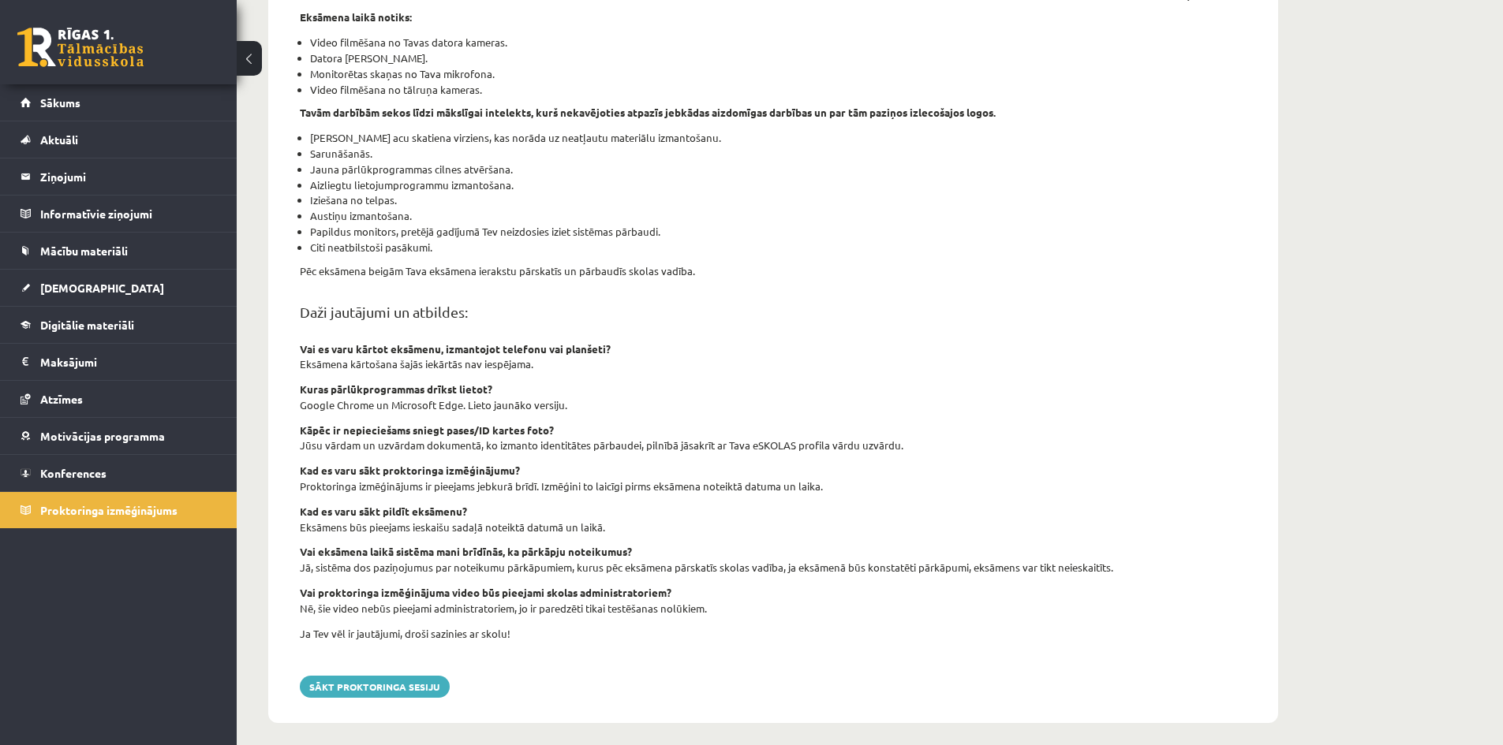
scroll to position [344, 0]
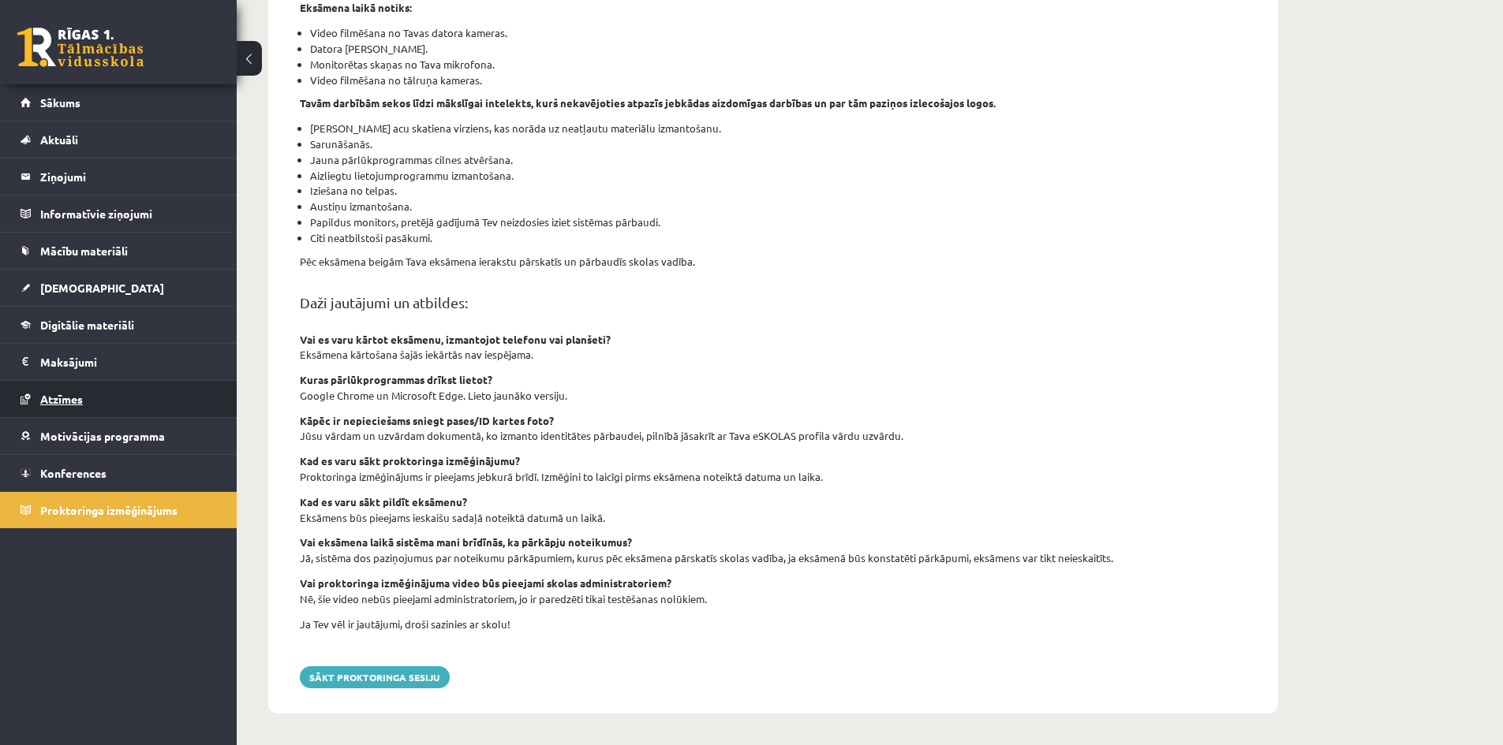
click at [58, 400] on span "Atzīmes" at bounding box center [61, 399] width 43 height 14
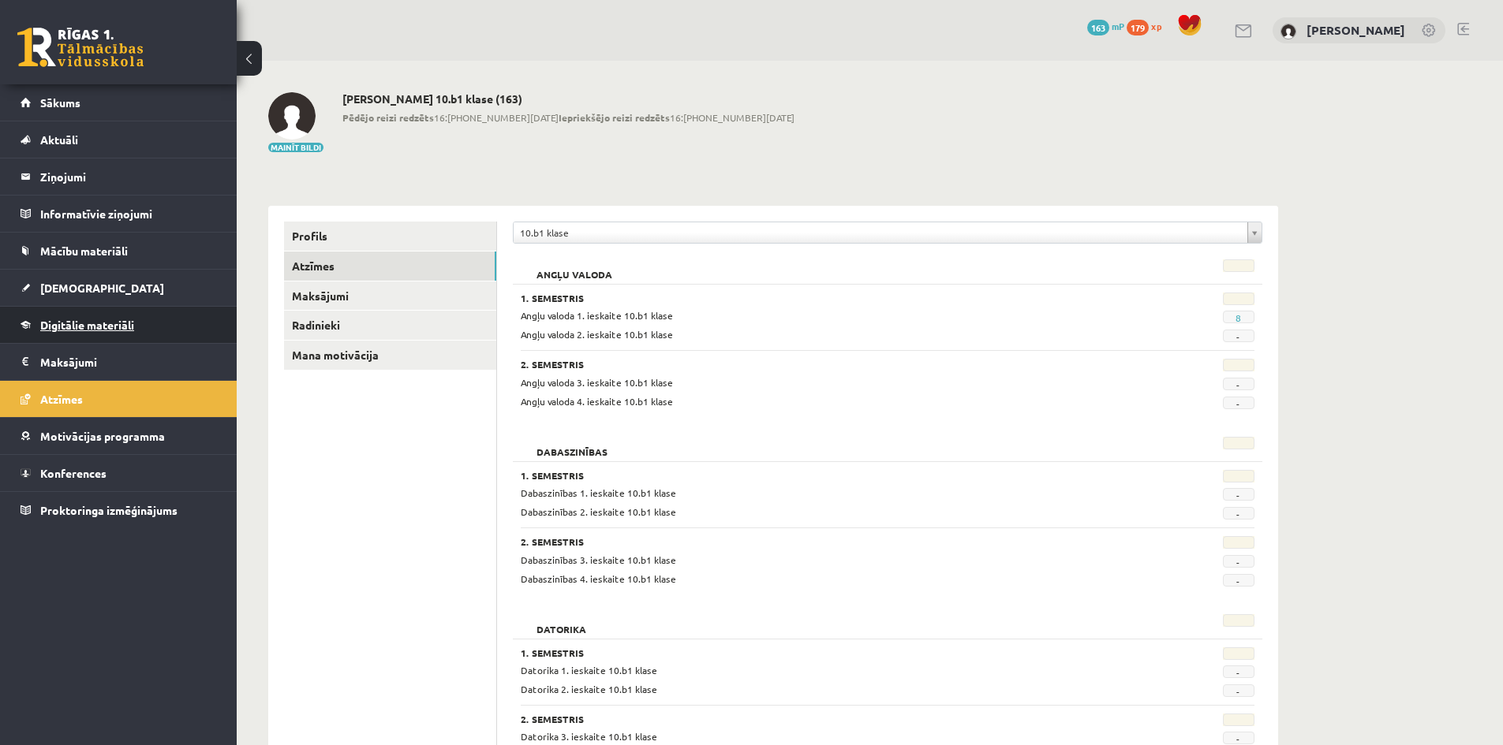
click at [77, 331] on span "Digitālie materiāli" at bounding box center [87, 325] width 94 height 14
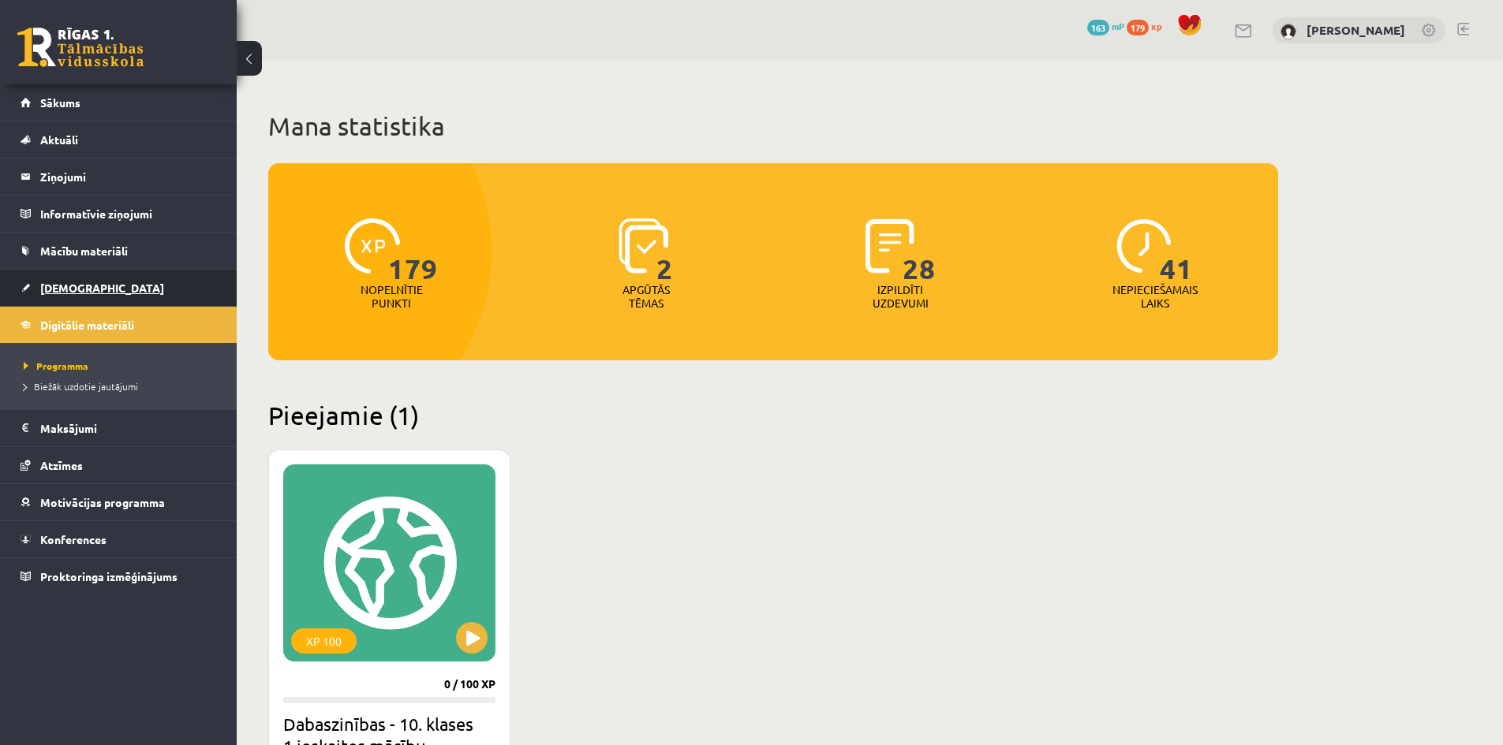
click at [73, 296] on link "[DEMOGRAPHIC_DATA]" at bounding box center [119, 288] width 196 height 36
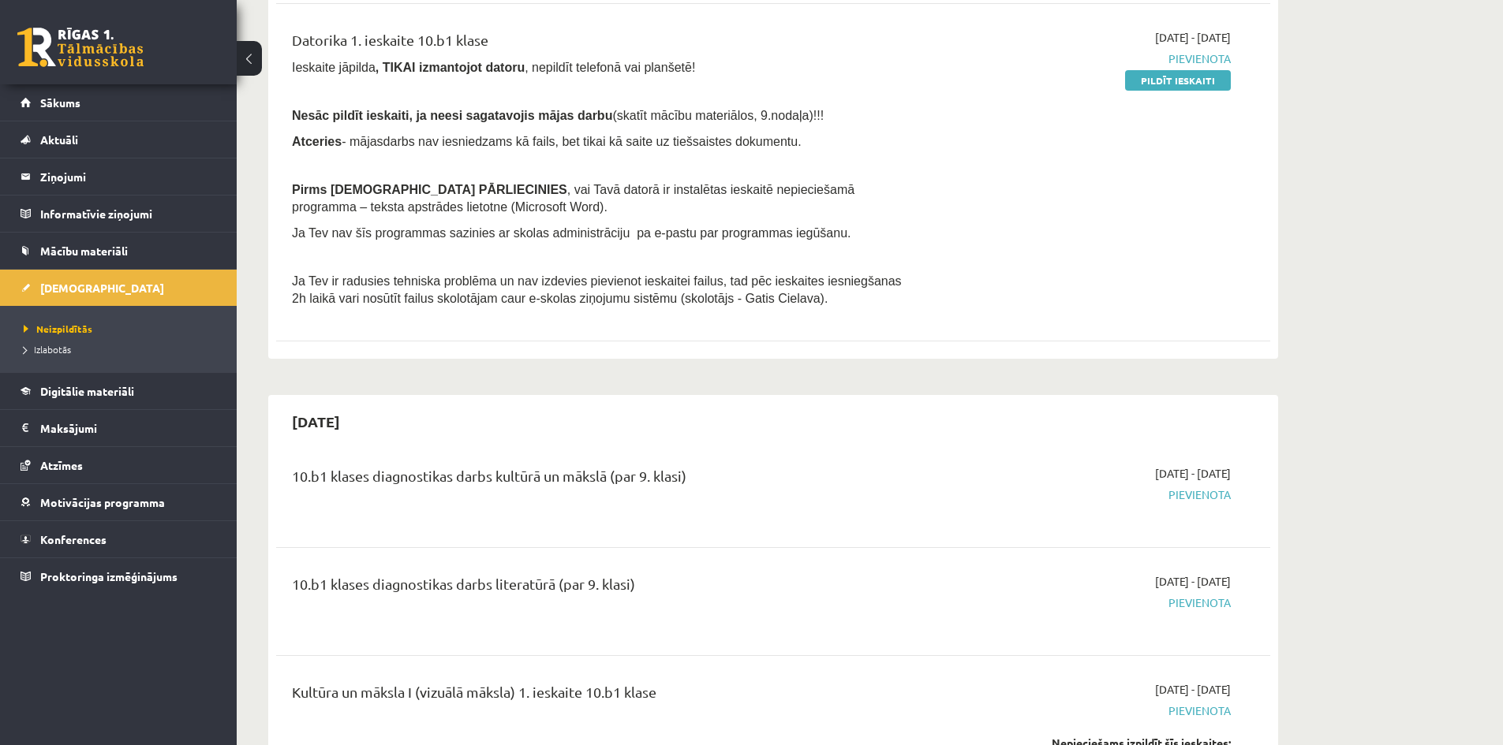
scroll to position [473, 0]
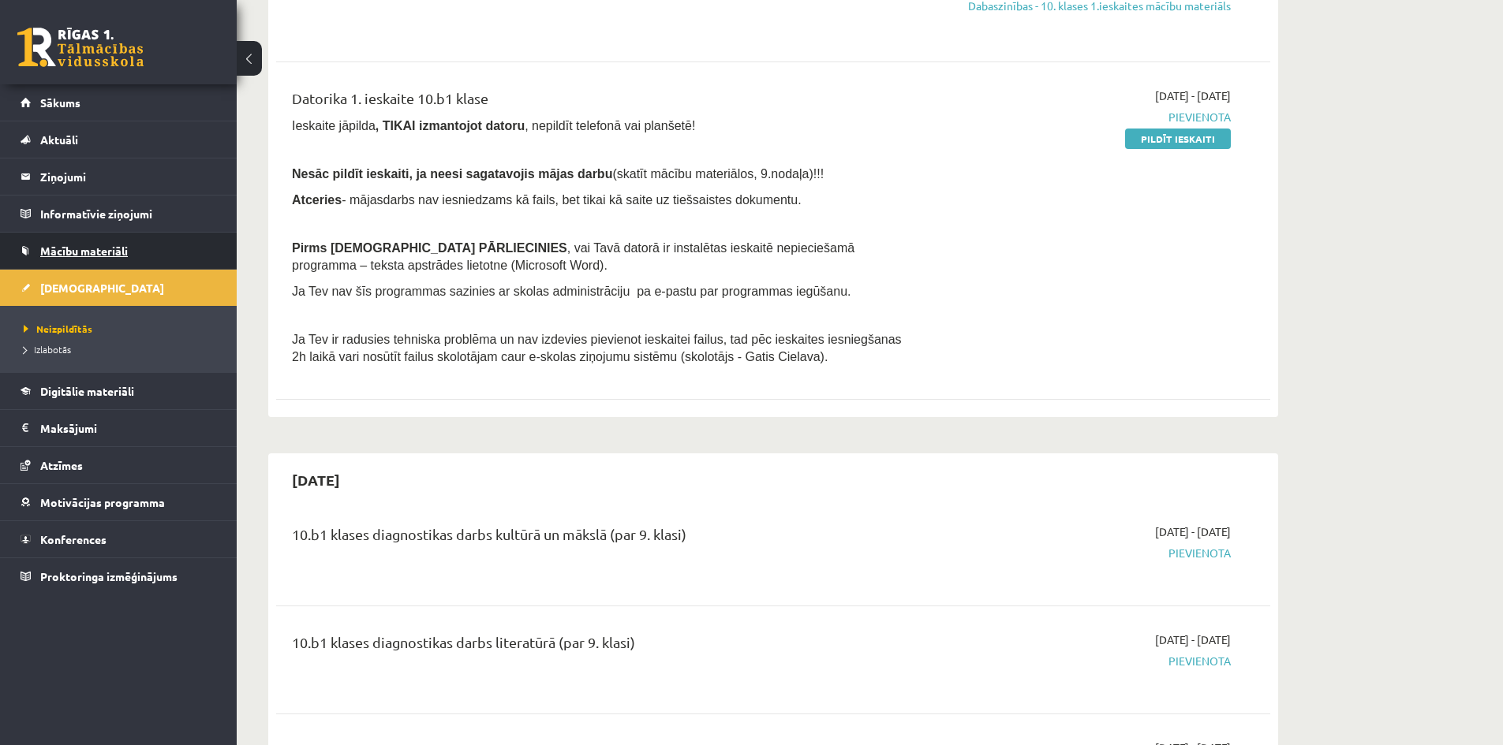
click at [132, 253] on link "Mācību materiāli" at bounding box center [119, 251] width 196 height 36
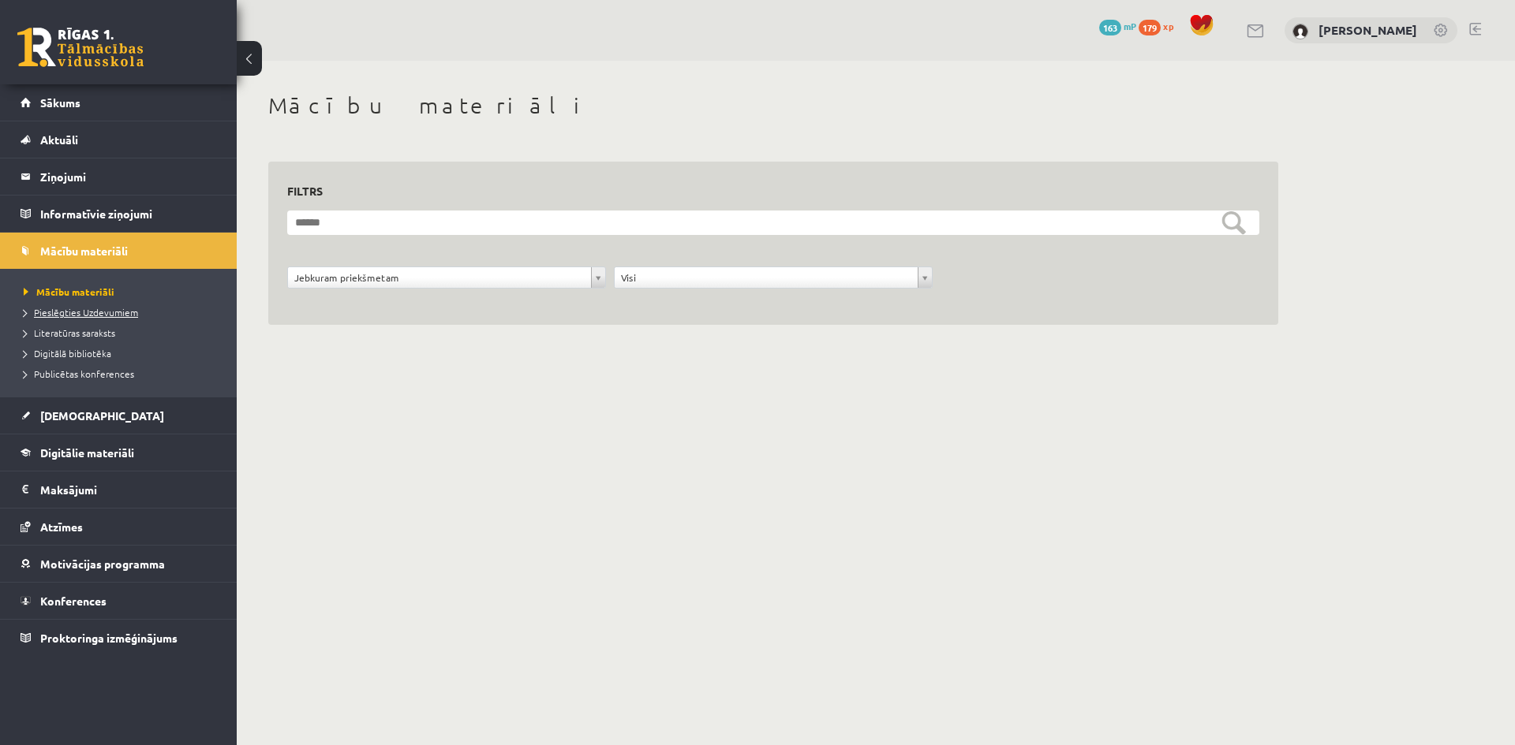
click at [103, 313] on span "Pieslēgties Uzdevumiem" at bounding box center [81, 312] width 114 height 13
click at [85, 337] on span "Literatūras saraksts" at bounding box center [70, 333] width 92 height 13
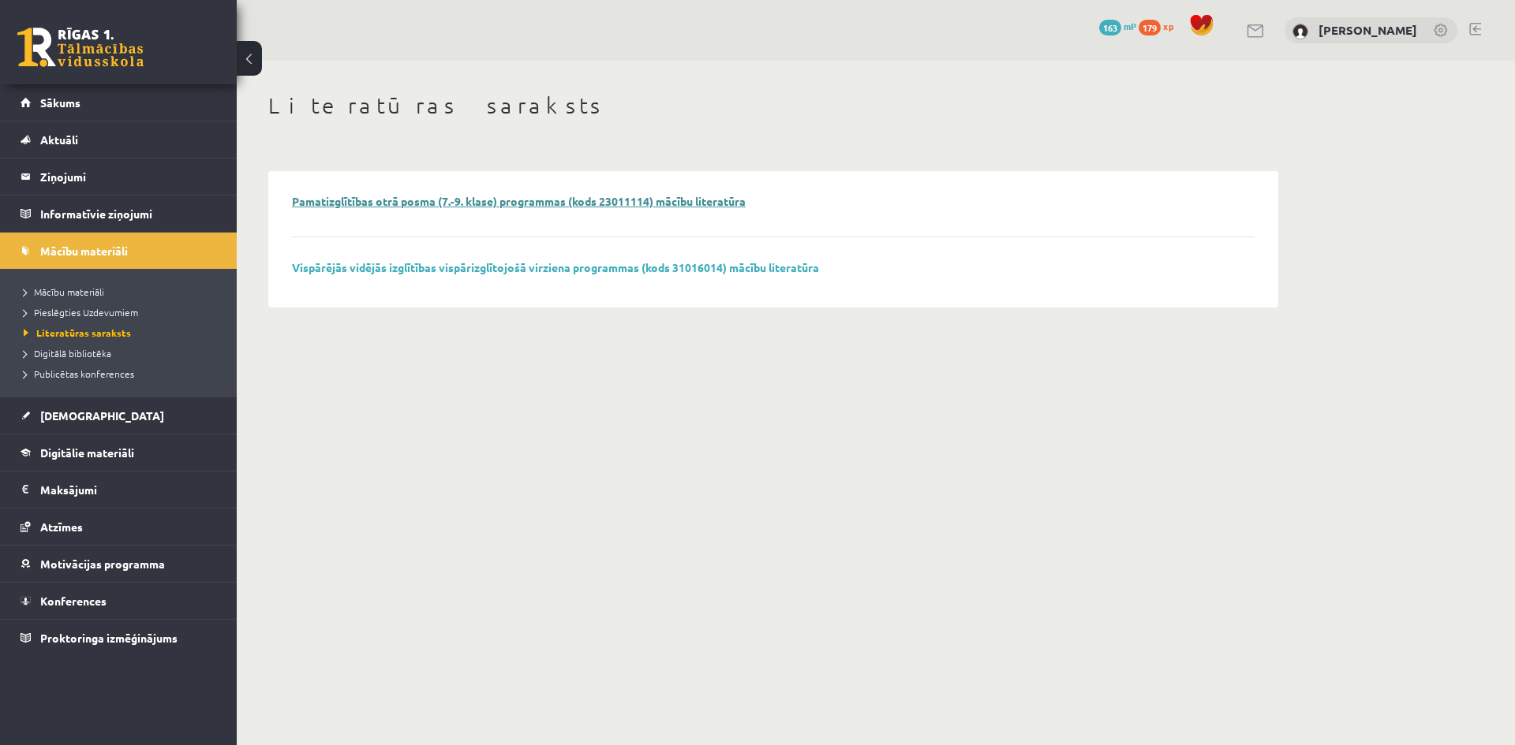
click at [499, 196] on link "Pamatizglītības otrā posma (7.-9. klase) programmas (kods 23011114) mācību lite…" at bounding box center [519, 201] width 454 height 14
click at [92, 353] on span "Digitālā bibliotēka" at bounding box center [68, 353] width 88 height 13
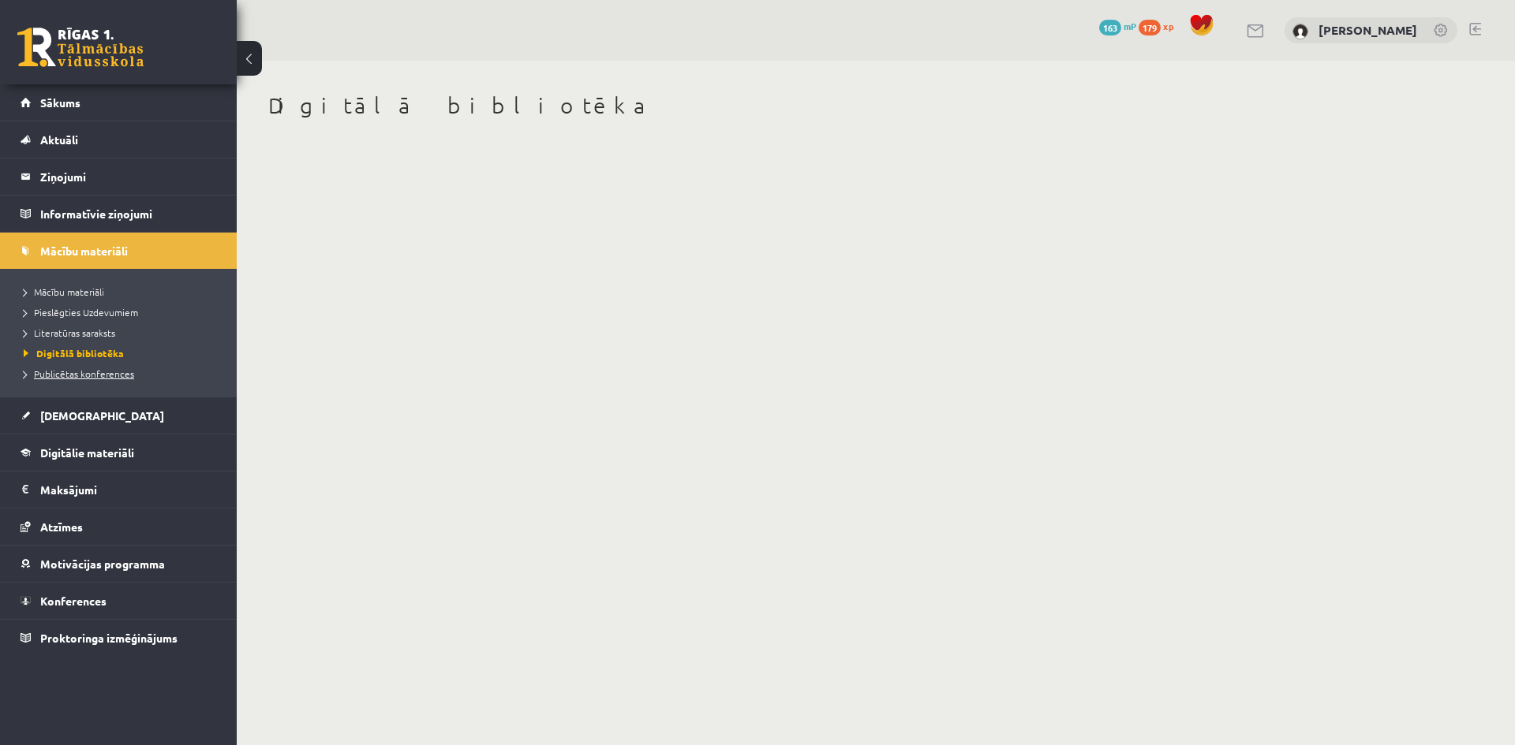
click at [106, 376] on span "Publicētas konferences" at bounding box center [79, 374] width 110 height 13
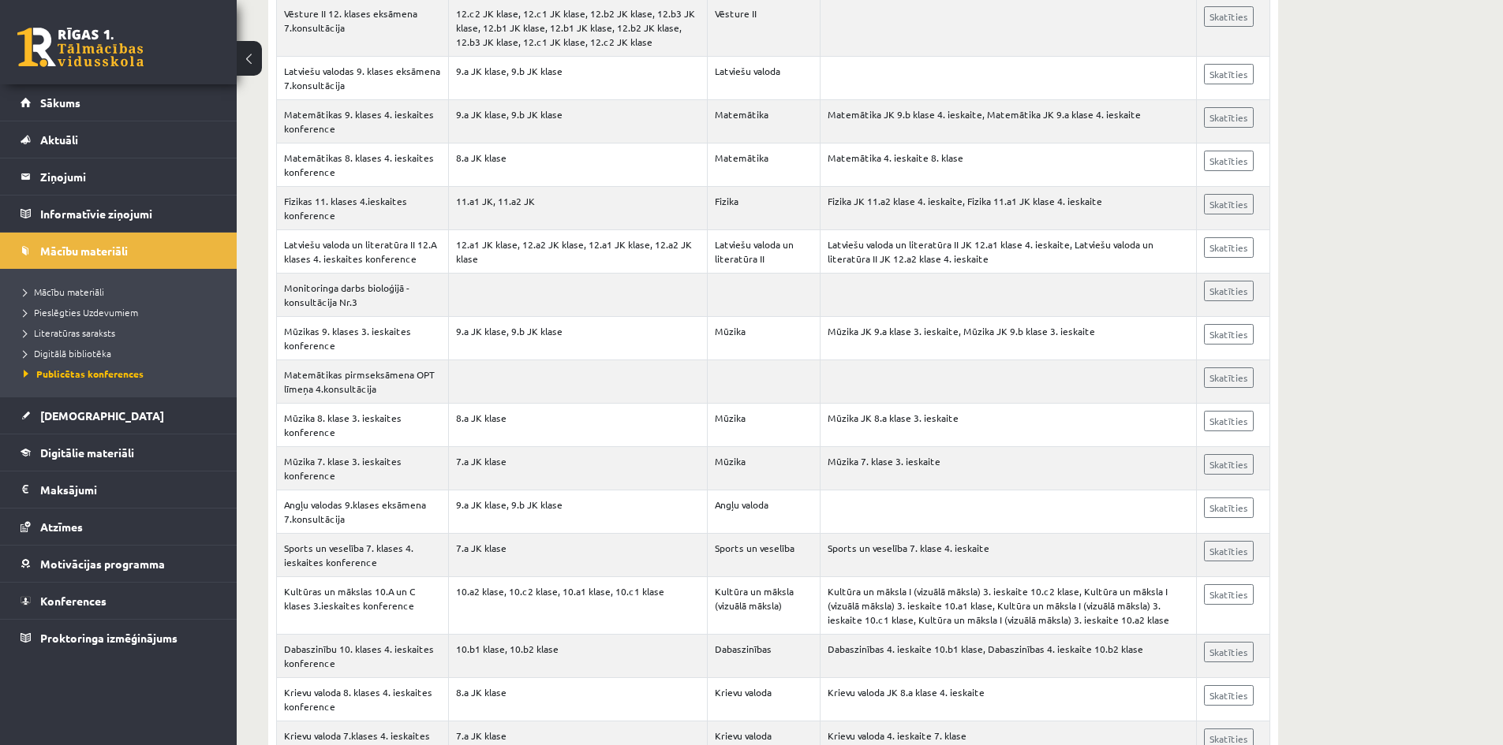
scroll to position [4102, 0]
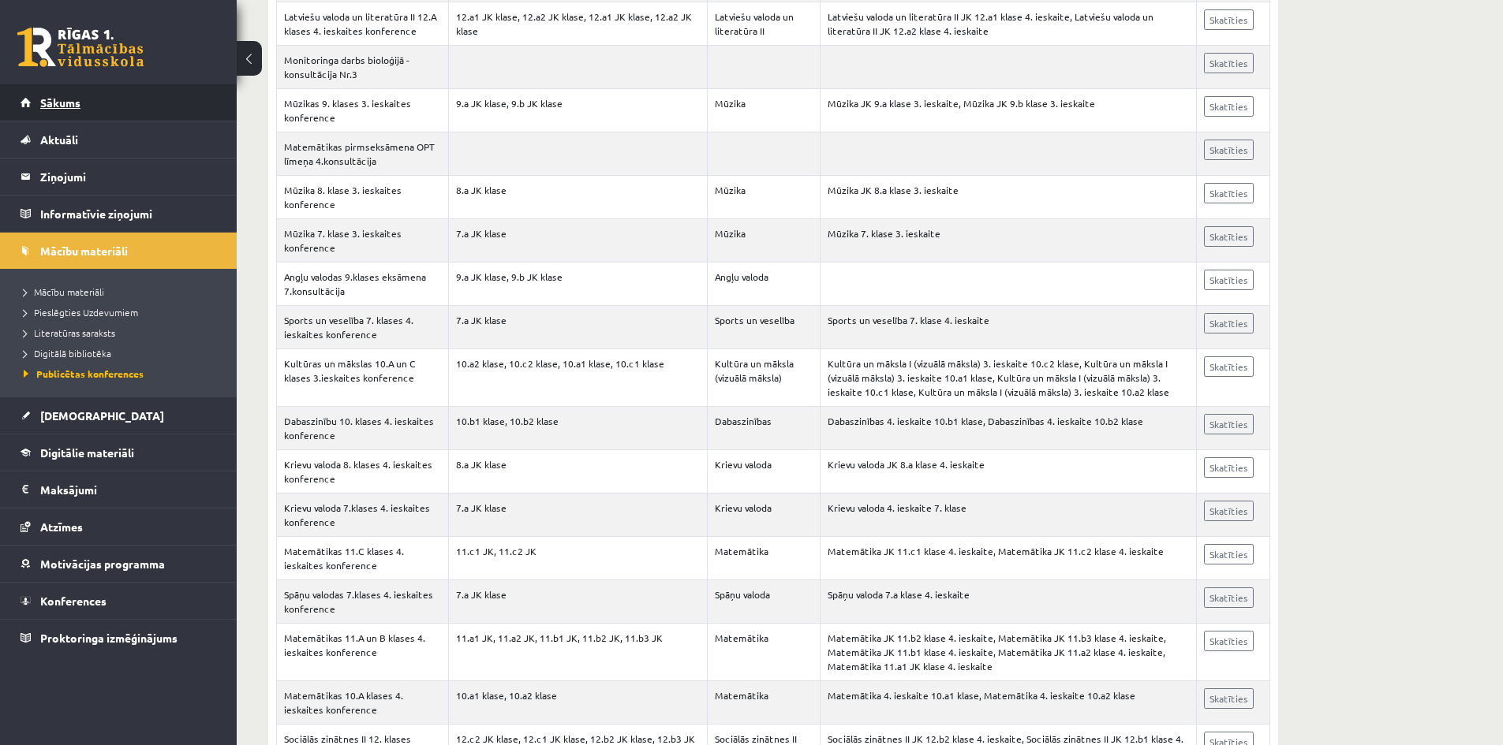
click at [70, 106] on span "Sākums" at bounding box center [60, 102] width 40 height 14
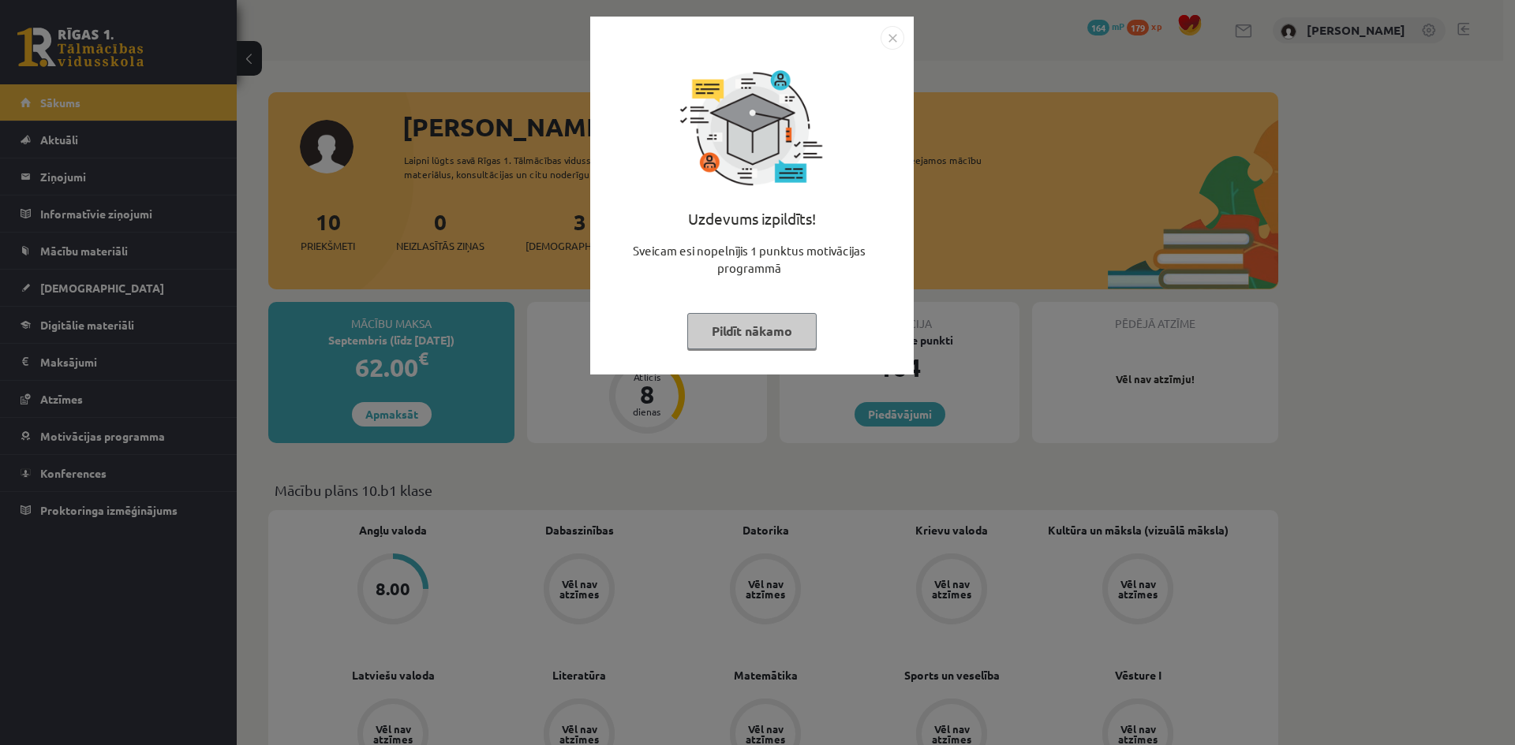
click at [889, 40] on img "Close" at bounding box center [892, 38] width 24 height 24
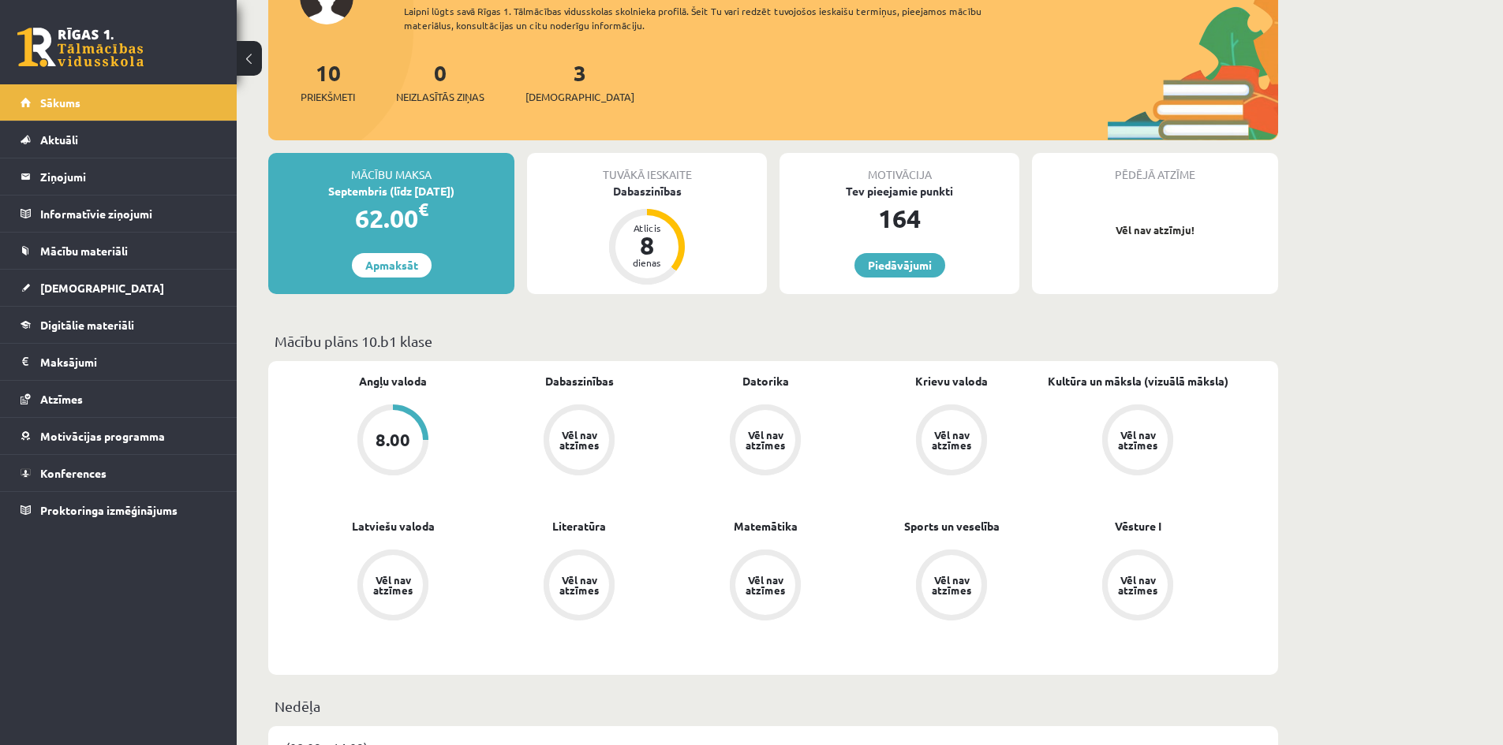
scroll to position [158, 0]
